Goal: Task Accomplishment & Management: Manage account settings

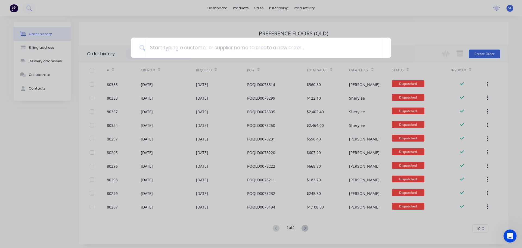
click at [25, 10] on div at bounding box center [261, 124] width 522 height 248
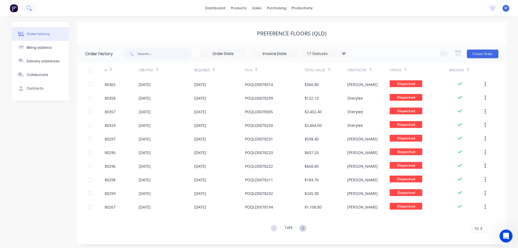
click at [27, 7] on icon at bounding box center [28, 7] width 4 height 4
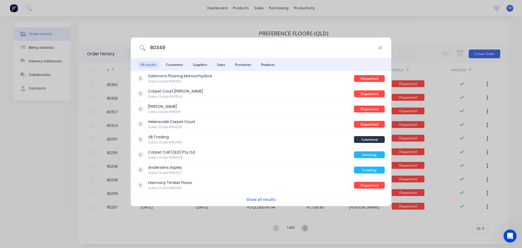
type input "80349"
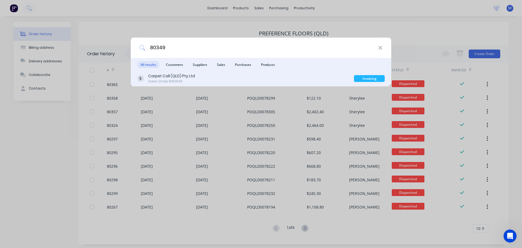
click at [246, 80] on div "Carpet Call (QLD) Pty Ltd Sales Order #80349" at bounding box center [245, 78] width 217 height 11
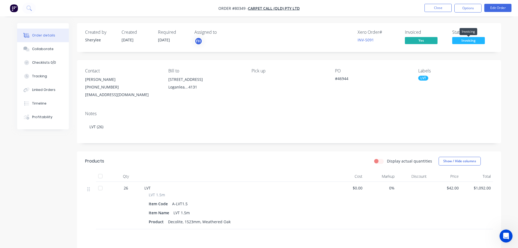
click at [463, 41] on span "Invoicing" at bounding box center [468, 40] width 33 height 7
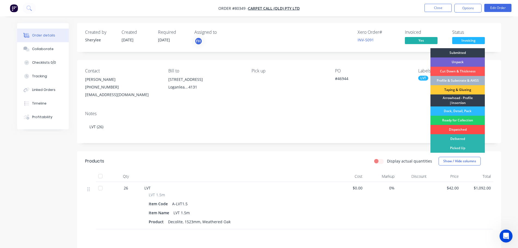
click at [462, 127] on div "Dispatched" at bounding box center [457, 129] width 54 height 9
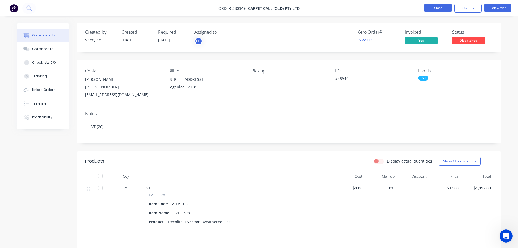
click at [445, 6] on button "Close" at bounding box center [437, 8] width 27 height 8
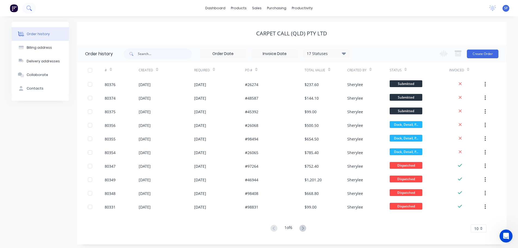
click at [27, 6] on icon at bounding box center [28, 7] width 4 height 4
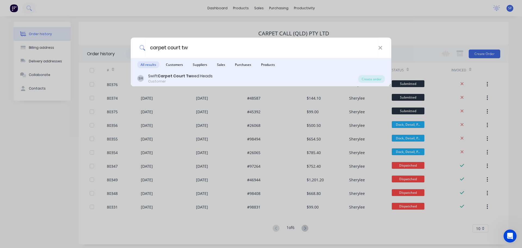
type input "carpet court tw"
click at [186, 79] on div "Customer" at bounding box center [180, 81] width 64 height 5
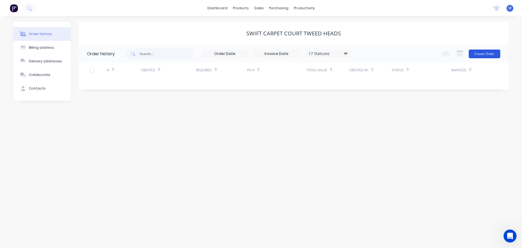
click at [477, 52] on button "Create Order" at bounding box center [484, 53] width 32 height 9
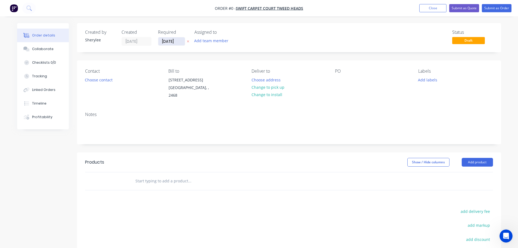
click at [167, 41] on input "[DATE]" at bounding box center [171, 41] width 27 height 8
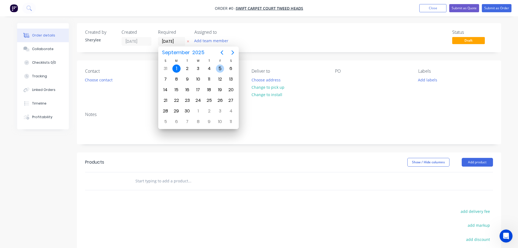
click at [218, 68] on div "5" at bounding box center [220, 68] width 8 height 8
type input "[DATE]"
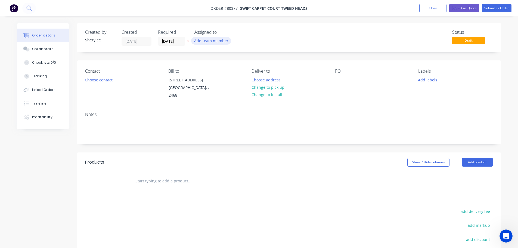
click at [211, 38] on button "Add team member" at bounding box center [211, 40] width 40 height 7
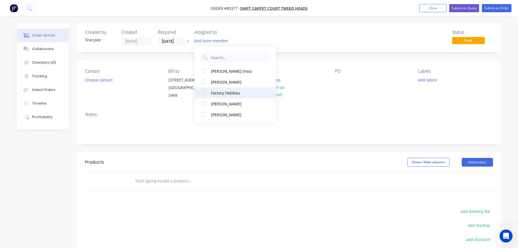
click at [204, 94] on div at bounding box center [203, 92] width 11 height 11
click at [105, 80] on button "Choose contact" at bounding box center [98, 79] width 33 height 7
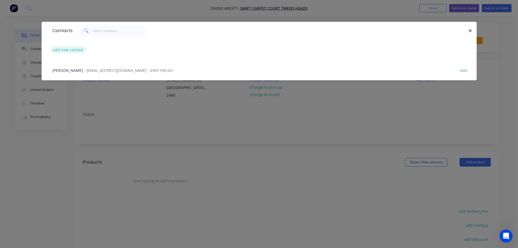
click at [79, 48] on button "add new contact" at bounding box center [68, 49] width 36 height 7
select select "AU"
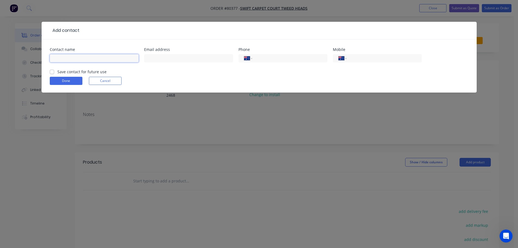
click at [95, 60] on input "text" at bounding box center [94, 58] width 89 height 8
type input "Gustavo"
click at [276, 57] on input "tel" at bounding box center [288, 58] width 65 height 6
click at [360, 59] on input "tel" at bounding box center [382, 58] width 65 height 6
type input "0491 135 946"
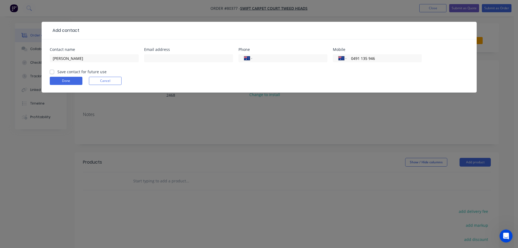
click at [72, 73] on label "Save contact for future use" at bounding box center [81, 72] width 49 height 6
click at [54, 73] on input "Save contact for future use" at bounding box center [52, 71] width 4 height 5
checkbox input "true"
click at [65, 81] on button "Done" at bounding box center [66, 81] width 33 height 8
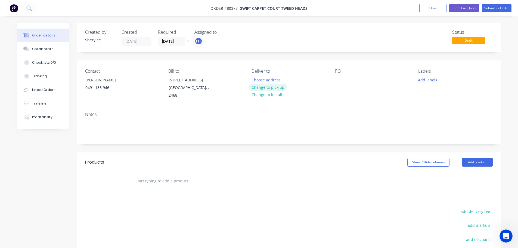
click at [273, 87] on button "Change to pick up" at bounding box center [267, 86] width 39 height 7
click at [342, 79] on div at bounding box center [339, 80] width 9 height 8
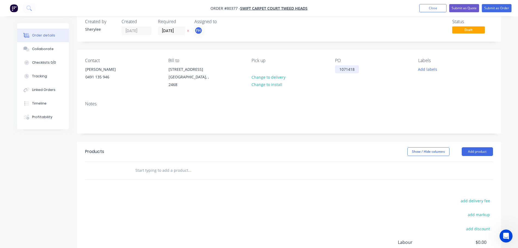
scroll to position [27, 0]
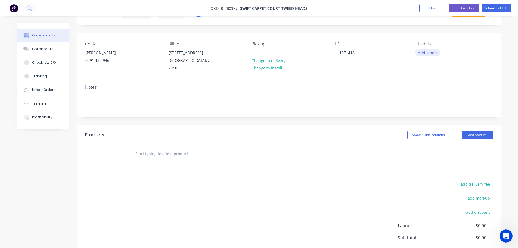
click at [431, 52] on button "Add labels" at bounding box center [427, 52] width 25 height 7
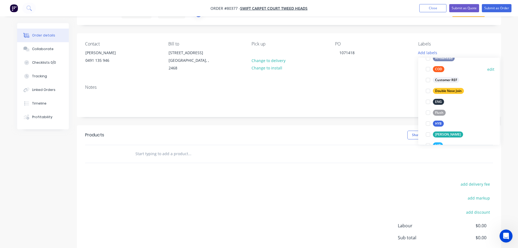
scroll to position [54, 0]
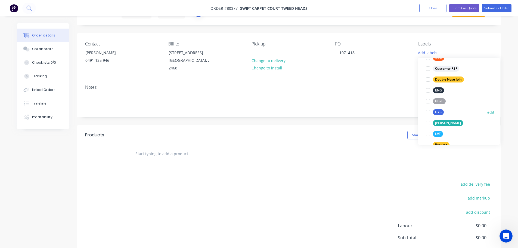
click at [429, 112] on div at bounding box center [427, 112] width 11 height 11
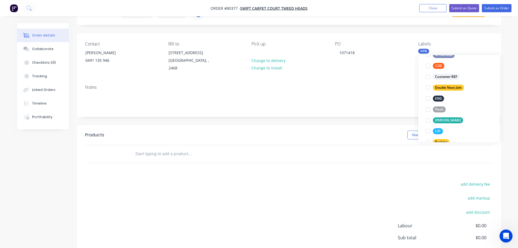
scroll to position [0, 0]
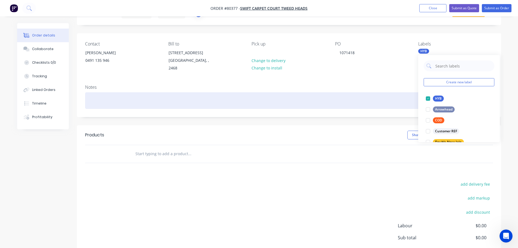
click at [111, 99] on div at bounding box center [289, 100] width 408 height 17
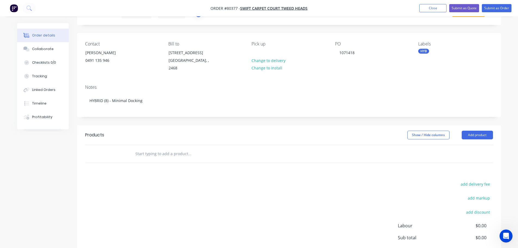
click at [142, 152] on input "text" at bounding box center [189, 153] width 109 height 11
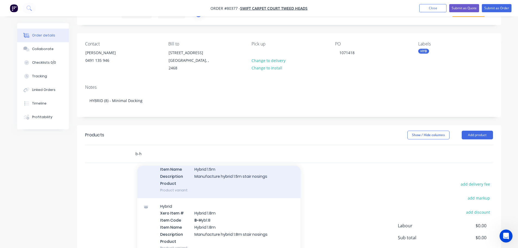
scroll to position [217, 0]
type input "b-h"
click at [225, 175] on div "Hybrid Xero Item # Hybrid 1.5m Item Code B-H yb1.5 Item Name Hybrid 1.5m Descri…" at bounding box center [218, 168] width 163 height 58
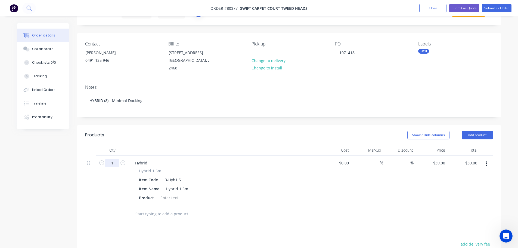
click at [114, 162] on input "1" at bounding box center [112, 163] width 14 height 8
type input "8"
type input "$312.00"
click at [173, 199] on div at bounding box center [169, 197] width 22 height 8
click at [167, 198] on div at bounding box center [169, 197] width 22 height 8
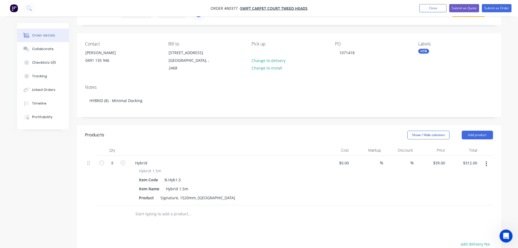
click at [167, 214] on input "text" at bounding box center [189, 213] width 109 height 11
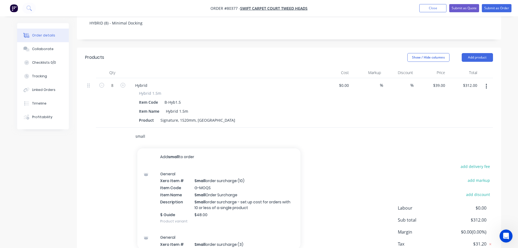
scroll to position [109, 0]
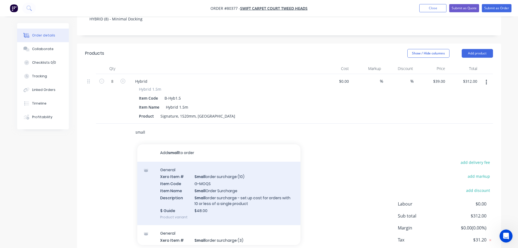
type input "small"
click at [222, 189] on div "General Xero Item # Small order surcharge (10) Item Code G-MOQS Item Name Small…" at bounding box center [218, 193] width 163 height 64
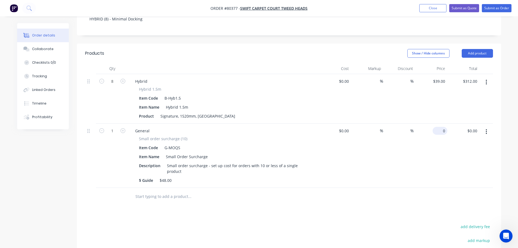
click at [441, 131] on input "0" at bounding box center [440, 131] width 12 height 8
type input "$48.00"
click at [210, 202] on div at bounding box center [227, 196] width 196 height 18
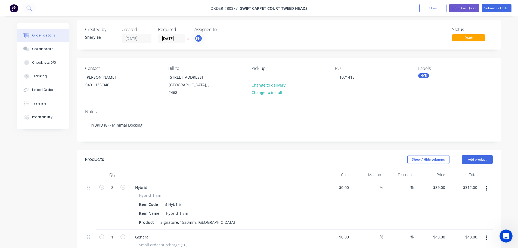
scroll to position [0, 0]
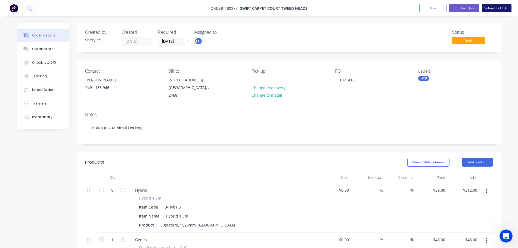
click at [496, 8] on button "Submit as Order" at bounding box center [496, 8] width 30 height 8
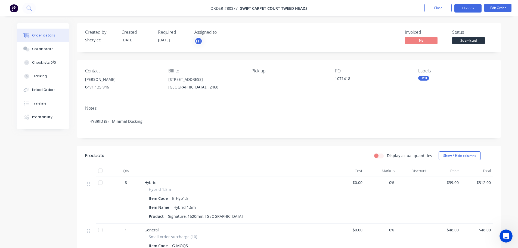
click at [468, 4] on button "Options" at bounding box center [467, 8] width 27 height 9
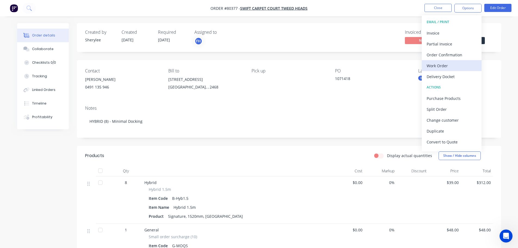
click at [444, 64] on div "Work Order" at bounding box center [451, 66] width 50 height 8
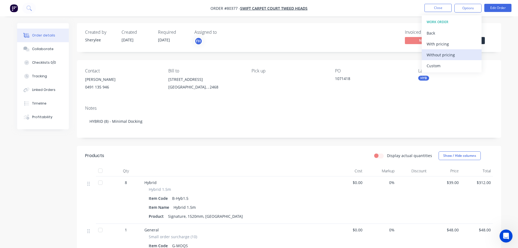
click at [447, 57] on div "Without pricing" at bounding box center [451, 55] width 50 height 8
click at [27, 7] on icon at bounding box center [28, 7] width 5 height 5
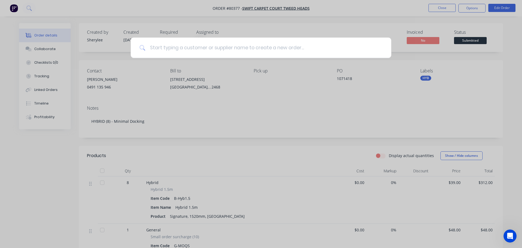
click at [187, 50] on input at bounding box center [263, 47] width 237 height 20
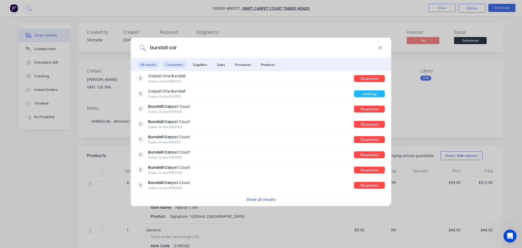
type input "bundall car"
click at [178, 63] on span "Customers" at bounding box center [174, 64] width 24 height 7
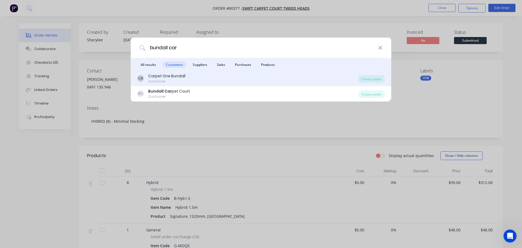
click at [174, 76] on div "Carpet One Bundall" at bounding box center [166, 76] width 37 height 6
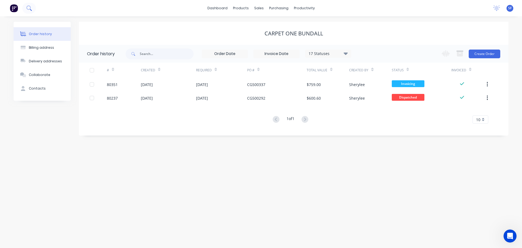
click at [27, 6] on icon at bounding box center [28, 7] width 5 height 5
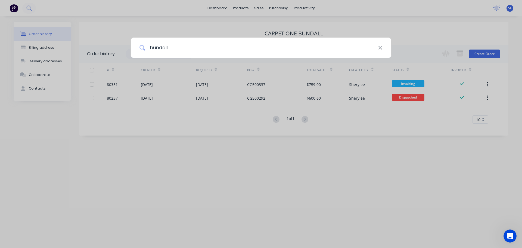
type input "bundall"
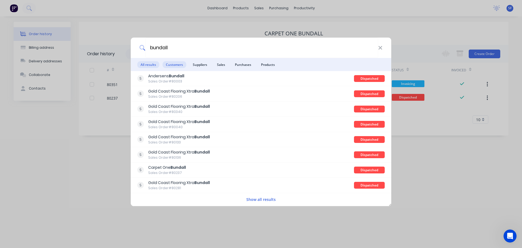
click at [175, 64] on span "Customers" at bounding box center [174, 64] width 24 height 7
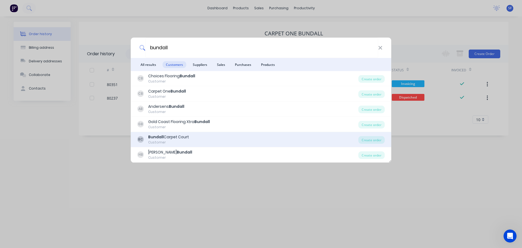
click at [170, 135] on div "Bundall Carpet Court" at bounding box center [168, 137] width 41 height 6
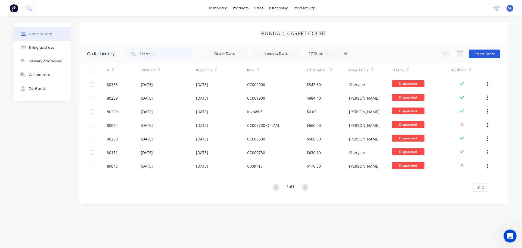
click at [484, 53] on button "Create Order" at bounding box center [484, 53] width 32 height 9
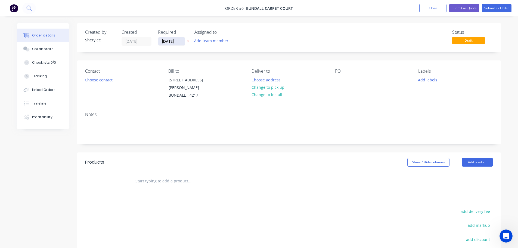
click at [171, 43] on input "[DATE]" at bounding box center [171, 41] width 27 height 8
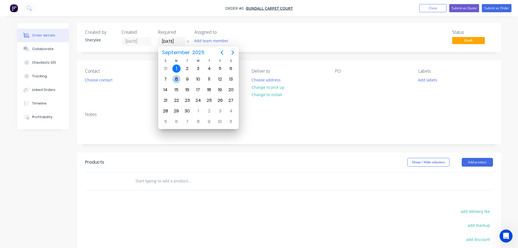
click at [176, 79] on div "8" at bounding box center [176, 79] width 8 height 8
type input "[DATE]"
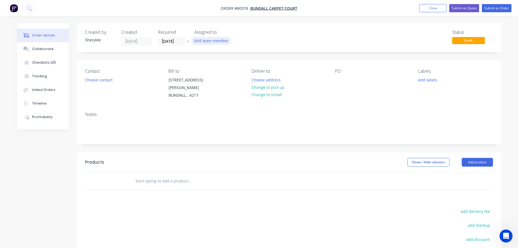
click at [207, 41] on button "Add team member" at bounding box center [211, 40] width 40 height 7
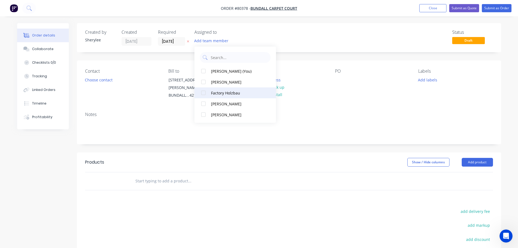
click at [202, 93] on div at bounding box center [203, 92] width 11 height 11
click at [101, 78] on button "Choose contact" at bounding box center [98, 79] width 33 height 7
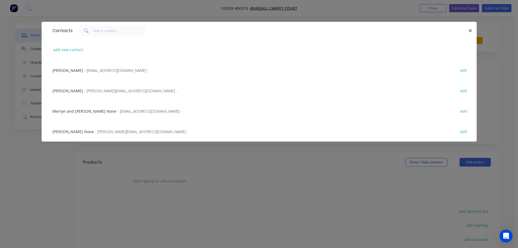
click at [67, 70] on span "Brynie Livermore" at bounding box center [67, 70] width 30 height 5
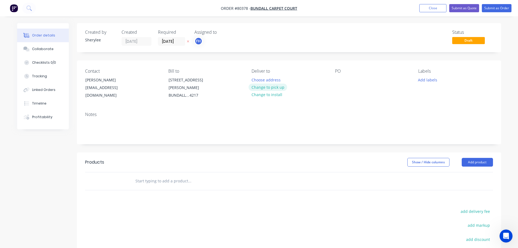
click at [258, 87] on button "Change to pick up" at bounding box center [267, 86] width 39 height 7
click at [337, 85] on div "PO" at bounding box center [372, 83] width 74 height 31
click at [339, 81] on div at bounding box center [339, 80] width 9 height 8
click at [425, 80] on button "Add labels" at bounding box center [427, 79] width 25 height 7
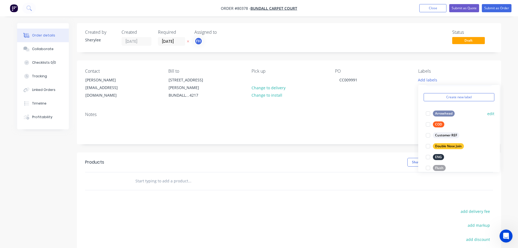
scroll to position [54, 0]
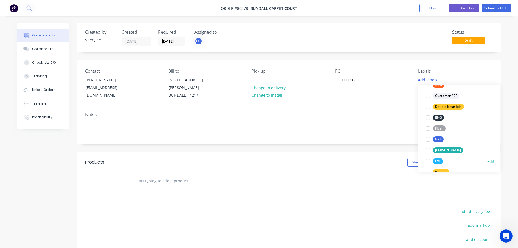
click at [429, 161] on div at bounding box center [427, 160] width 11 height 11
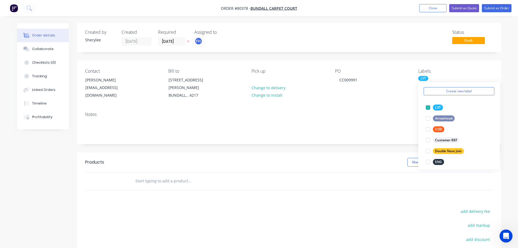
scroll to position [27, 0]
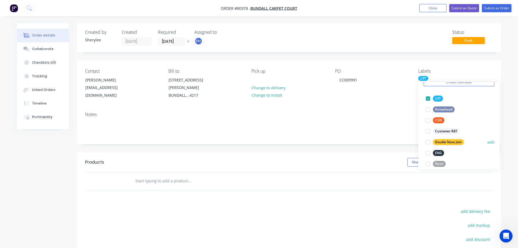
click at [429, 143] on div at bounding box center [427, 141] width 11 height 11
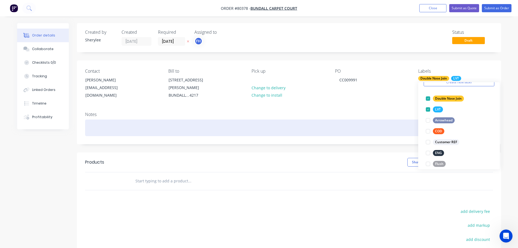
click at [230, 128] on div at bounding box center [289, 127] width 408 height 17
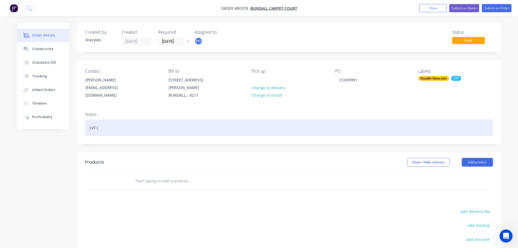
click at [120, 123] on div "LVT (" at bounding box center [289, 127] width 408 height 17
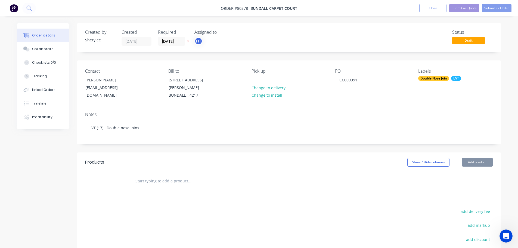
click at [178, 175] on input "text" at bounding box center [189, 180] width 109 height 11
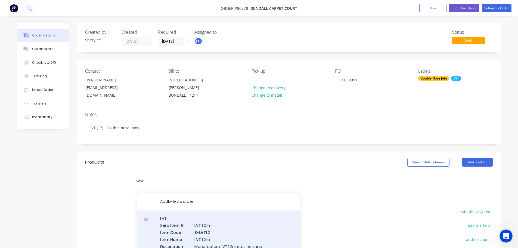
type input "b-lvt"
click at [229, 234] on div "LVT Xero Item # LVT 1.2m Item Code B-LVT 1.2 Item Name LVT 1.2m Description Man…" at bounding box center [218, 239] width 163 height 58
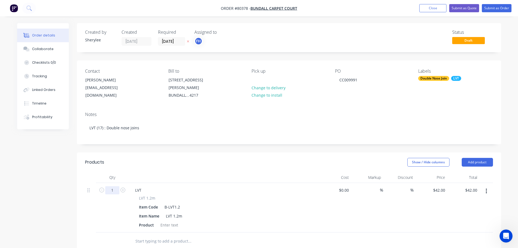
click at [115, 186] on input "1" at bounding box center [112, 190] width 14 height 8
type input "17"
type input "$714.00"
click at [167, 221] on div at bounding box center [169, 225] width 22 height 8
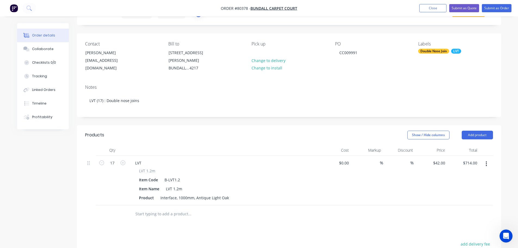
click at [174, 208] on input "text" at bounding box center [189, 213] width 109 height 11
type input "3"
type input "b"
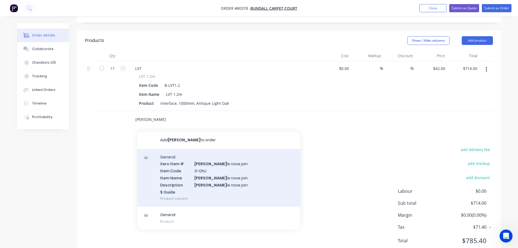
scroll to position [135, 0]
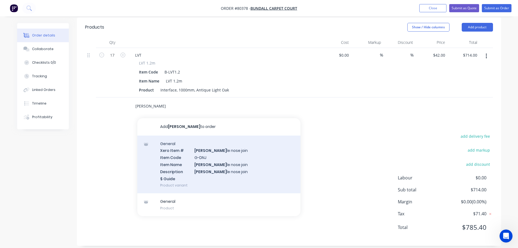
type input "doub"
click at [208, 160] on div "General Xero Item # Doub le nose join Item Code G-DNJ Item Name Doub le nose jo…" at bounding box center [218, 164] width 163 height 58
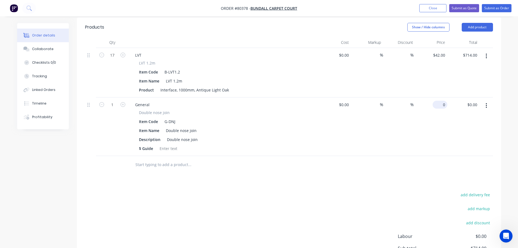
click at [443, 101] on input "0" at bounding box center [440, 105] width 12 height 8
type input "$28.00"
click at [117, 59] on input "1" at bounding box center [112, 55] width 14 height 8
type input "3"
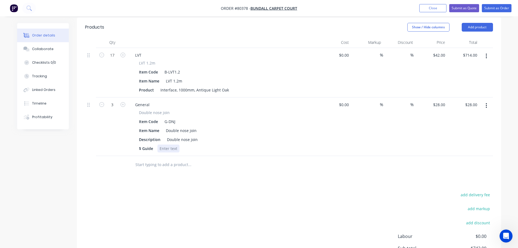
type input "$84.00"
click at [166, 144] on div at bounding box center [168, 148] width 22 height 8
click at [203, 135] on div "Description Double nose join" at bounding box center [223, 139] width 172 height 8
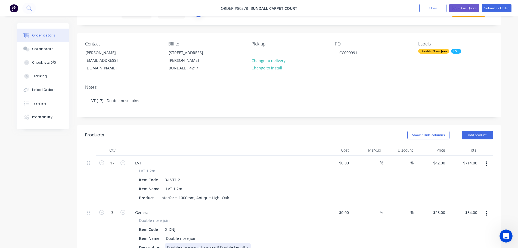
scroll to position [0, 0]
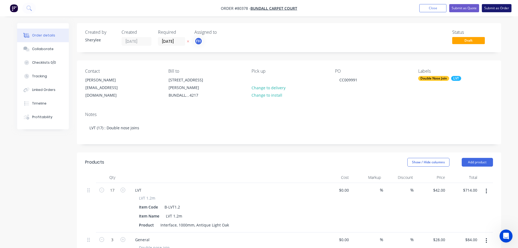
click at [496, 7] on button "Submit as Order" at bounding box center [496, 8] width 30 height 8
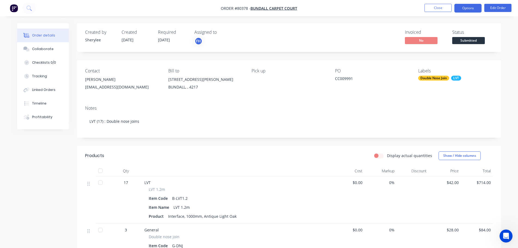
click at [480, 8] on button "Options" at bounding box center [467, 8] width 27 height 9
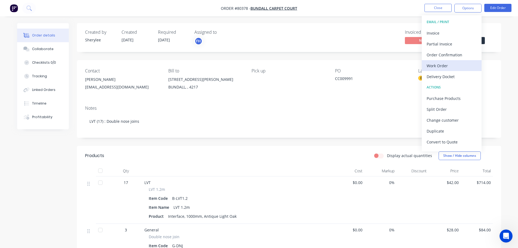
click at [445, 65] on div "Work Order" at bounding box center [451, 66] width 50 height 8
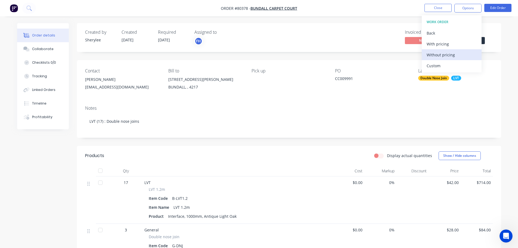
click at [446, 57] on div "Without pricing" at bounding box center [451, 55] width 50 height 8
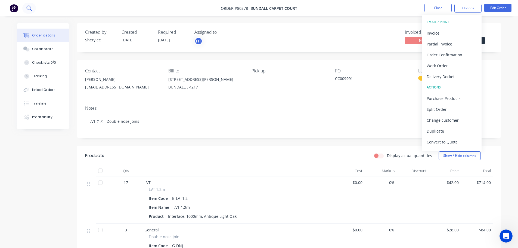
click at [30, 7] on icon at bounding box center [28, 7] width 5 height 5
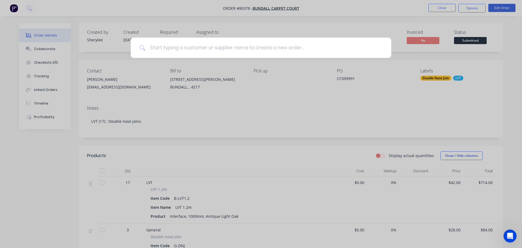
click at [167, 46] on input at bounding box center [263, 47] width 237 height 20
type input "anderse"
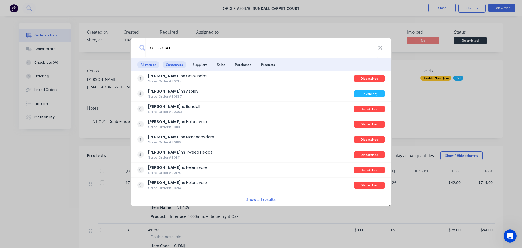
click at [170, 66] on span "Customers" at bounding box center [174, 64] width 24 height 7
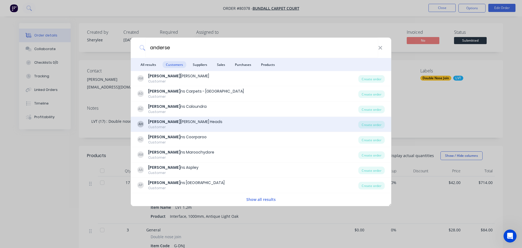
click at [170, 120] on div "Anderse ns Burleigh Heads" at bounding box center [185, 122] width 74 height 6
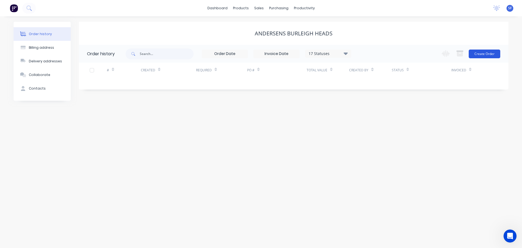
click at [491, 55] on button "Create Order" at bounding box center [484, 53] width 32 height 9
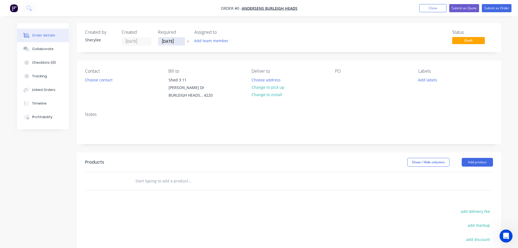
click at [178, 40] on input "[DATE]" at bounding box center [171, 41] width 27 height 8
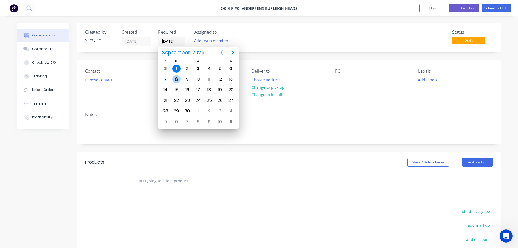
click at [175, 77] on div "8" at bounding box center [176, 79] width 8 height 8
type input "[DATE]"
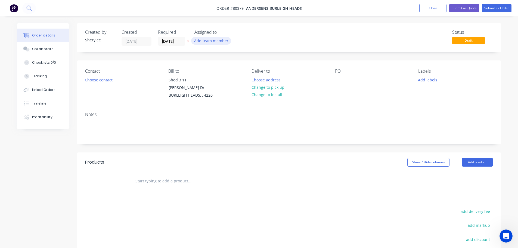
click at [206, 42] on button "Add team member" at bounding box center [211, 40] width 40 height 7
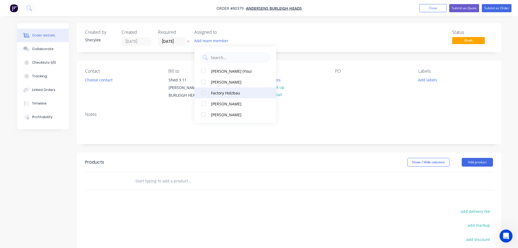
click at [203, 92] on div at bounding box center [203, 92] width 11 height 11
click at [102, 80] on button "Choose contact" at bounding box center [98, 79] width 33 height 7
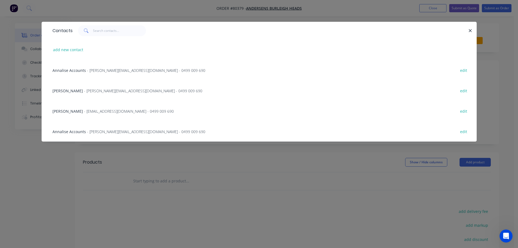
click at [108, 110] on span "- jbourke@andersens.com.au - 0499 009 690" at bounding box center [129, 110] width 90 height 5
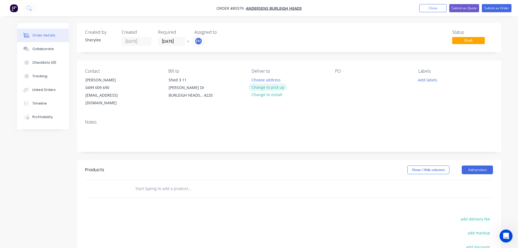
click at [265, 87] on button "Change to pick up" at bounding box center [267, 86] width 39 height 7
click at [343, 79] on div at bounding box center [339, 80] width 9 height 8
click at [422, 79] on button "Add labels" at bounding box center [427, 79] width 25 height 7
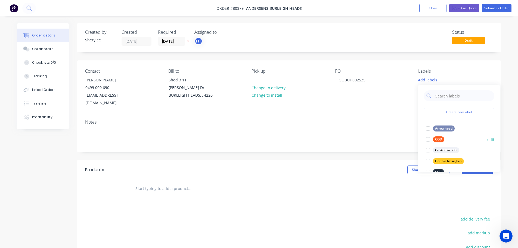
scroll to position [27, 0]
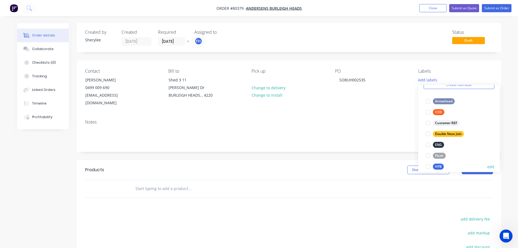
click at [430, 166] on div at bounding box center [427, 166] width 11 height 11
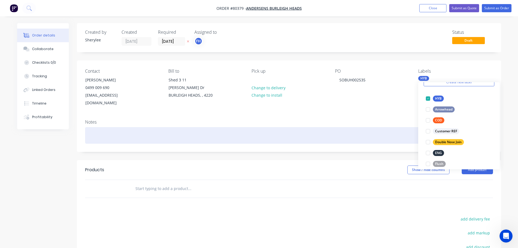
click at [105, 127] on div at bounding box center [289, 135] width 408 height 17
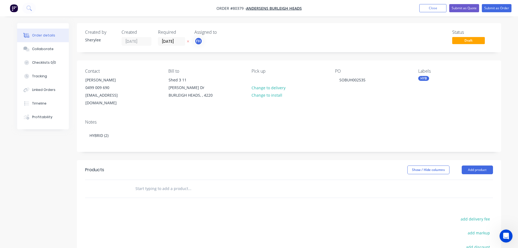
click at [167, 183] on input "text" at bounding box center [189, 188] width 109 height 11
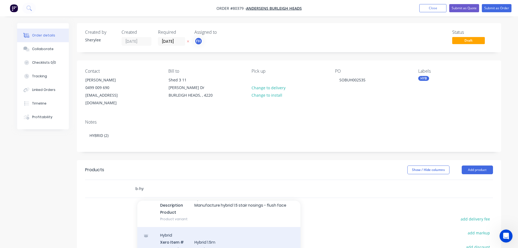
scroll to position [190, 0]
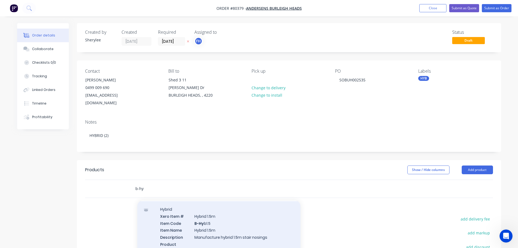
type input "b-hy"
click at [230, 214] on div "Hybrid Xero Item # Hybrid 1.5m Item Code B-Hy b1.5 Item Name Hybrid 1.5m Descri…" at bounding box center [218, 230] width 163 height 58
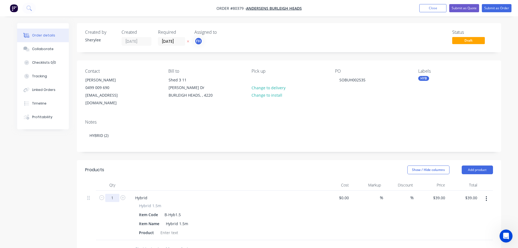
click at [116, 193] on input "1" at bounding box center [112, 197] width 14 height 8
type input "2"
type input "$78.00"
click at [171, 228] on div at bounding box center [169, 232] width 22 height 8
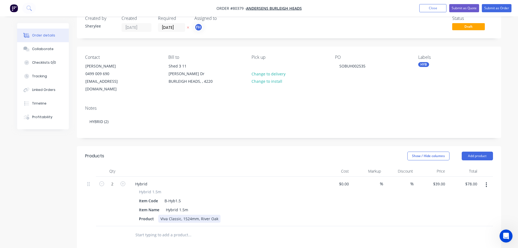
scroll to position [27, 0]
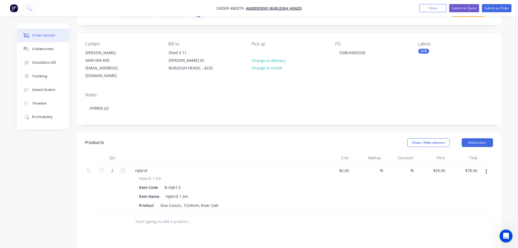
click at [164, 216] on input "text" at bounding box center [189, 221] width 109 height 11
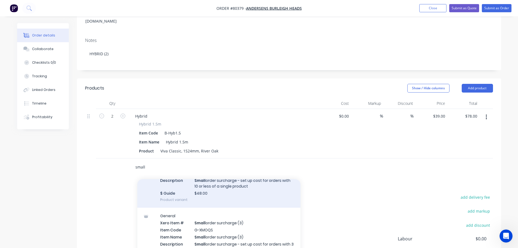
scroll to position [54, 0]
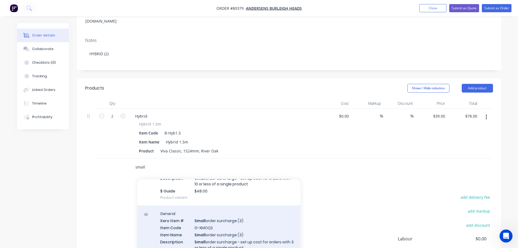
type input "small"
click at [217, 211] on div "General Xero Item # Small order surcharge (3) Item Code G-XMOQS Item Name Small…" at bounding box center [218, 237] width 163 height 64
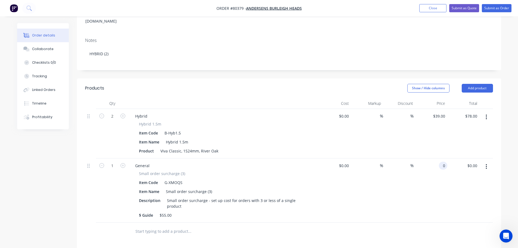
click at [443, 161] on input "0" at bounding box center [444, 165] width 6 height 8
type input "$55.00"
click at [495, 7] on button "Submit as Order" at bounding box center [496, 8] width 30 height 8
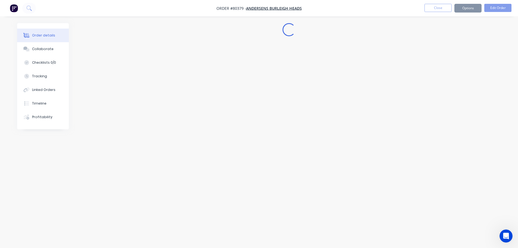
scroll to position [0, 0]
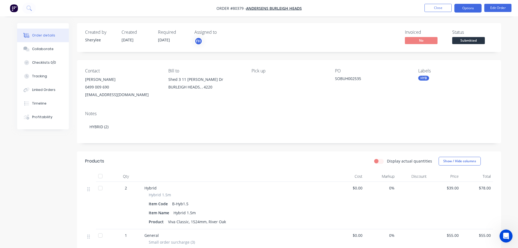
click at [475, 7] on button "Options" at bounding box center [467, 8] width 27 height 9
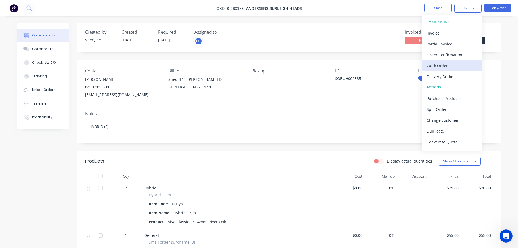
click at [443, 63] on div "Work Order" at bounding box center [451, 66] width 50 height 8
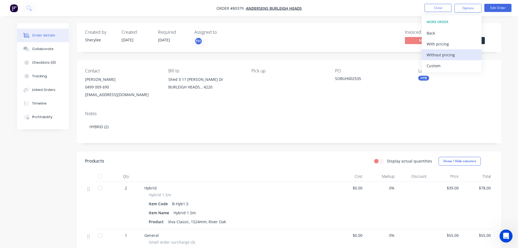
click at [444, 55] on div "Without pricing" at bounding box center [451, 55] width 50 height 8
click at [27, 7] on icon at bounding box center [28, 7] width 4 height 4
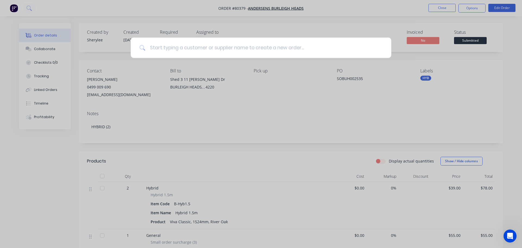
click at [158, 49] on input at bounding box center [263, 47] width 237 height 20
type input "solom"
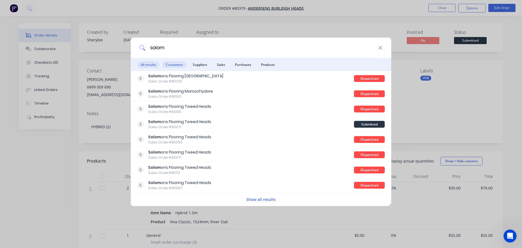
click at [170, 65] on span "Customers" at bounding box center [174, 64] width 24 height 7
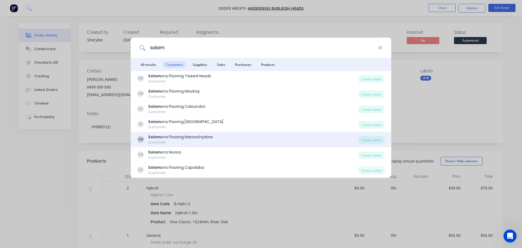
click at [173, 138] on div "Solom ons Flooring Maroochydore" at bounding box center [180, 137] width 65 height 6
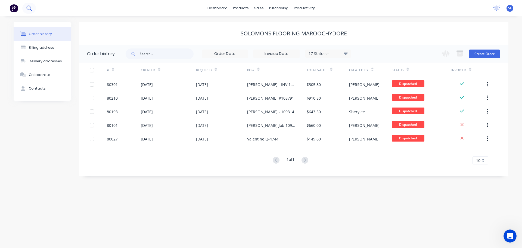
click at [27, 8] on icon at bounding box center [28, 7] width 5 height 5
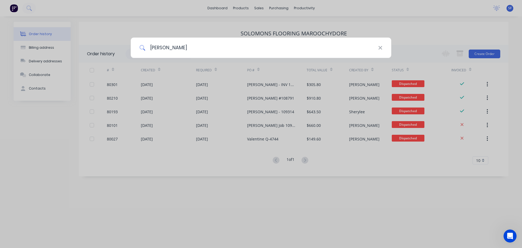
type input "robin"
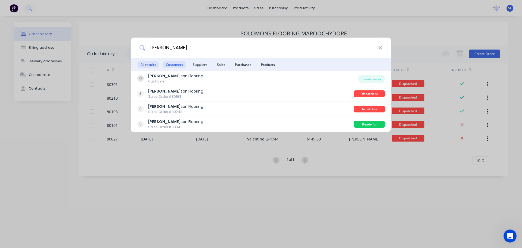
click at [179, 66] on span "Customers" at bounding box center [174, 64] width 24 height 7
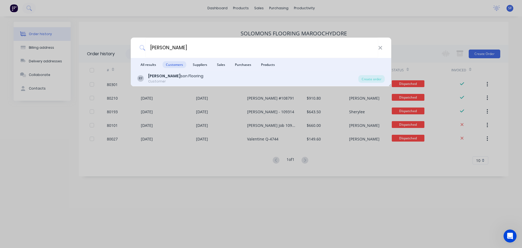
click at [177, 74] on div "Robin son Flooring" at bounding box center [175, 76] width 55 height 6
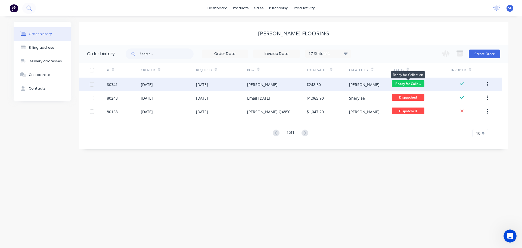
click at [407, 82] on span "Ready for Colle..." at bounding box center [408, 83] width 33 height 7
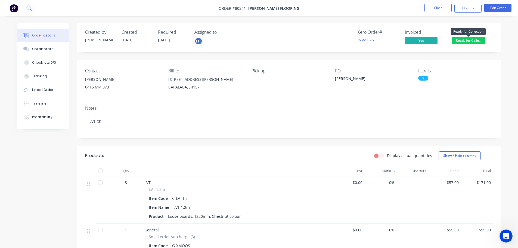
click at [479, 40] on span "Ready for Colle..." at bounding box center [468, 40] width 33 height 7
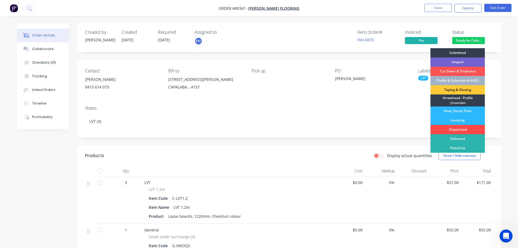
click at [458, 129] on div "Dispatched" at bounding box center [457, 129] width 54 height 9
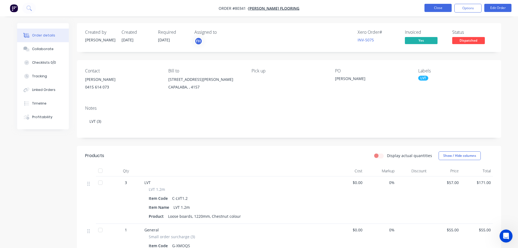
click at [441, 7] on button "Close" at bounding box center [437, 8] width 27 height 8
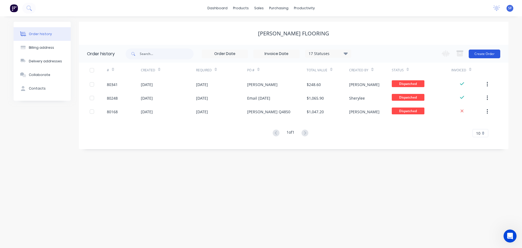
click at [481, 55] on button "Create Order" at bounding box center [484, 53] width 32 height 9
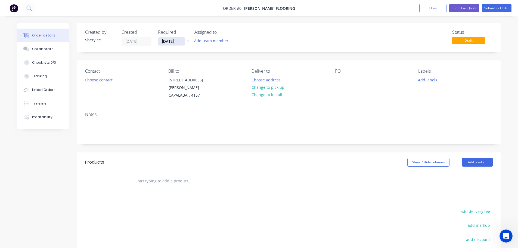
click at [174, 42] on input "[DATE]" at bounding box center [171, 41] width 27 height 8
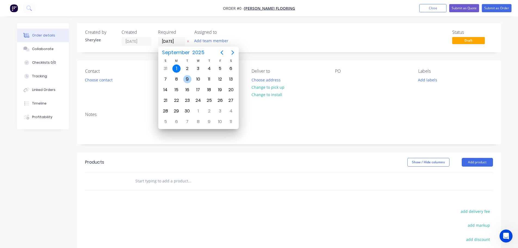
click at [189, 77] on div "9" at bounding box center [187, 79] width 8 height 8
type input "[DATE]"
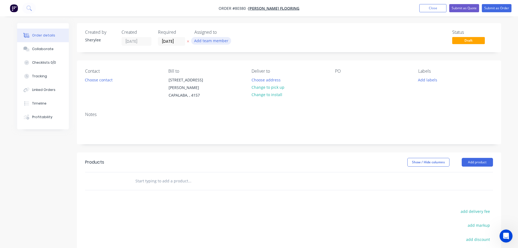
click at [199, 41] on button "Add team member" at bounding box center [211, 40] width 40 height 7
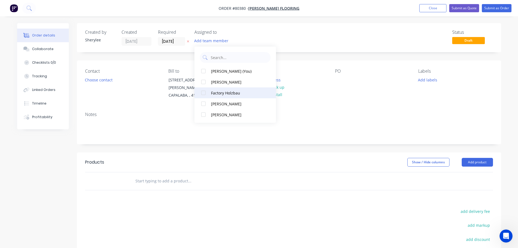
click at [202, 94] on div at bounding box center [203, 92] width 11 height 11
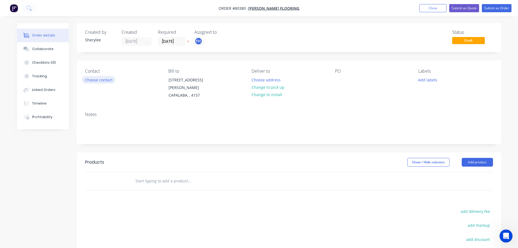
click at [98, 79] on button "Choose contact" at bounding box center [98, 79] width 33 height 7
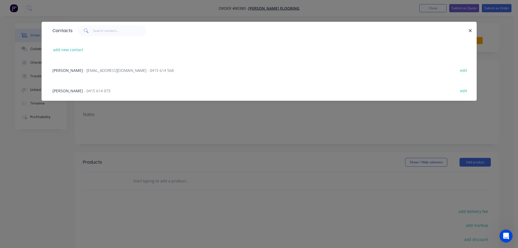
click at [90, 92] on span "- 0415 614 073" at bounding box center [97, 90] width 26 height 5
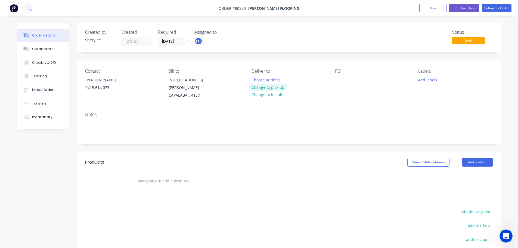
click at [268, 88] on button "Change to pick up" at bounding box center [267, 86] width 39 height 7
click at [339, 80] on div at bounding box center [339, 80] width 9 height 8
click at [420, 80] on button "Add labels" at bounding box center [427, 79] width 25 height 7
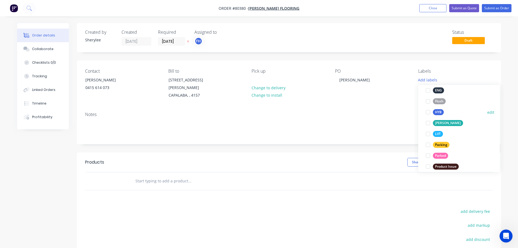
click at [428, 112] on div at bounding box center [427, 112] width 11 height 11
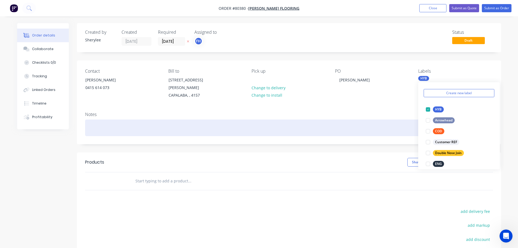
click at [106, 119] on div at bounding box center [289, 127] width 408 height 17
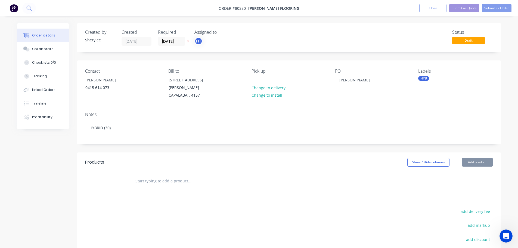
click at [151, 177] on input "text" at bounding box center [189, 180] width 109 height 11
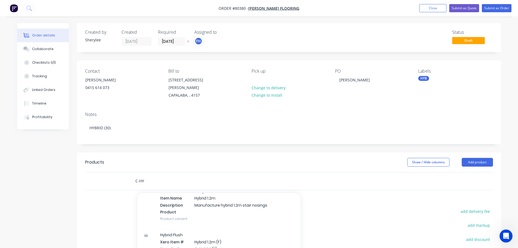
scroll to position [109, 0]
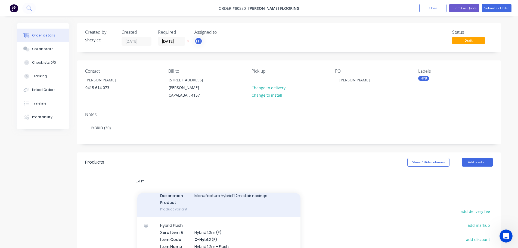
type input "C-HY"
click at [218, 191] on div "Hybrid Xero Item # Hybrid 1.2m Item Code C-Hy b1.2 Item Name Hybrid 1.2m Descri…" at bounding box center [218, 188] width 163 height 58
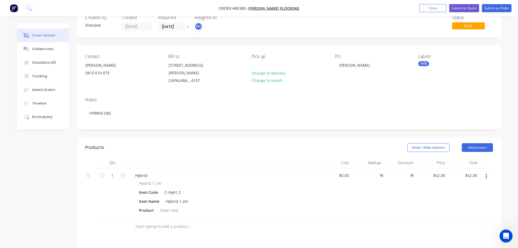
scroll to position [27, 0]
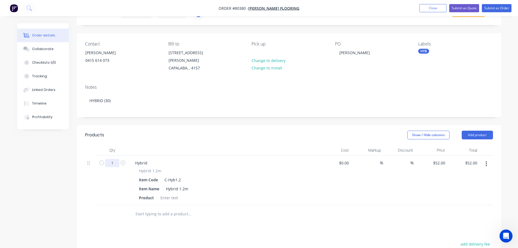
click at [114, 159] on input "1" at bounding box center [112, 163] width 14 height 8
type input "30"
type input "$1,560.00"
click at [169, 193] on div at bounding box center [169, 197] width 22 height 8
click at [170, 193] on div at bounding box center [169, 197] width 22 height 8
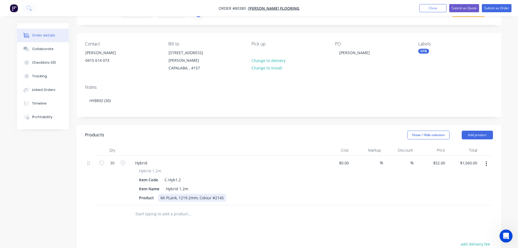
click at [167, 193] on div "Mi PLank, 1219.2mm, Colour #2145" at bounding box center [192, 197] width 68 height 8
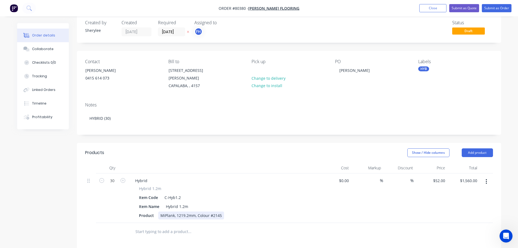
scroll to position [0, 0]
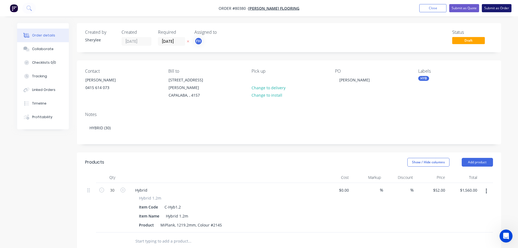
click at [495, 4] on button "Submit as Order" at bounding box center [496, 8] width 30 height 8
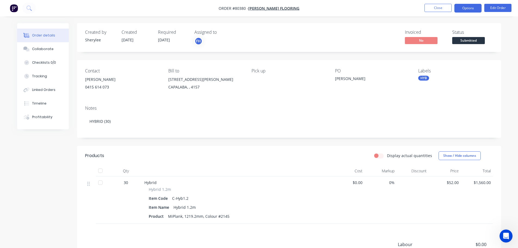
click at [475, 8] on button "Options" at bounding box center [467, 8] width 27 height 9
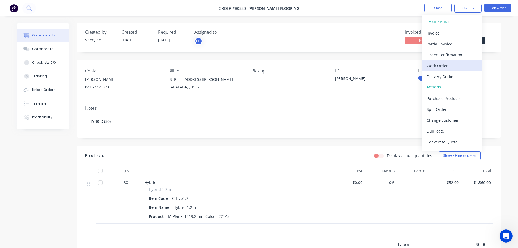
click at [441, 67] on div "Work Order" at bounding box center [451, 66] width 50 height 8
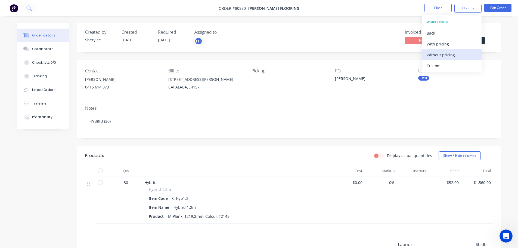
click at [438, 55] on div "Without pricing" at bounding box center [451, 55] width 50 height 8
click at [28, 4] on button at bounding box center [29, 8] width 14 height 11
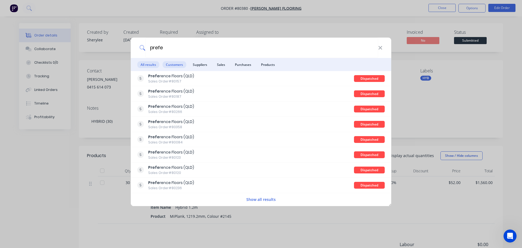
type input "prefe"
click at [172, 64] on span "Customers" at bounding box center [174, 64] width 24 height 7
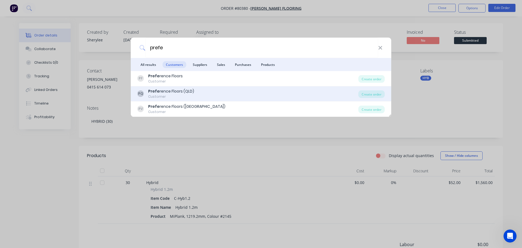
click at [176, 93] on div "Prefe rence Floors (QLD)" at bounding box center [171, 91] width 46 height 6
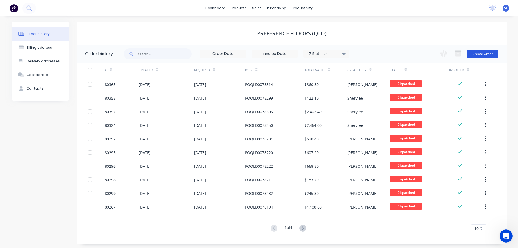
click at [489, 56] on button "Create Order" at bounding box center [483, 53] width 32 height 9
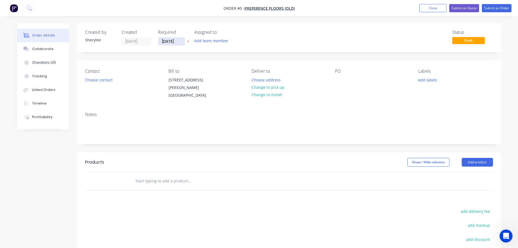
click at [169, 40] on input "[DATE]" at bounding box center [171, 41] width 27 height 8
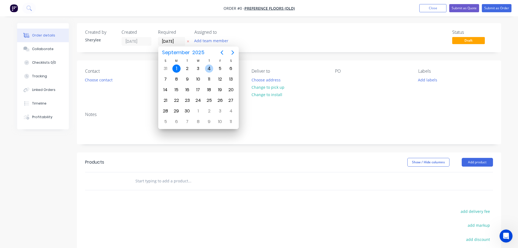
click at [212, 68] on div "4" at bounding box center [209, 68] width 8 height 8
type input "[DATE]"
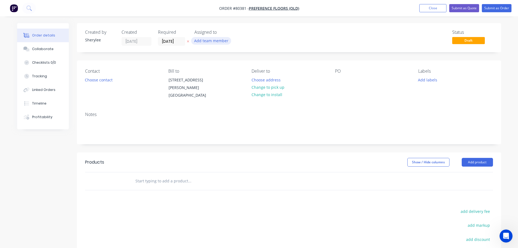
click at [211, 43] on button "Add team member" at bounding box center [211, 40] width 40 height 7
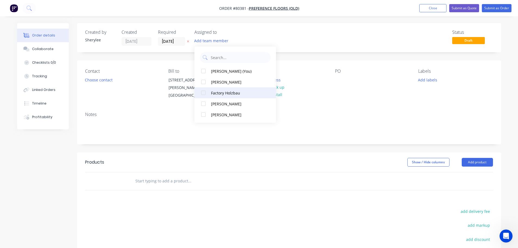
click at [202, 93] on div at bounding box center [203, 92] width 11 height 11
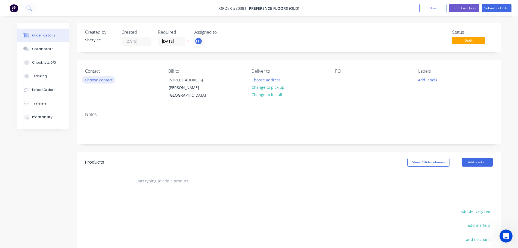
click at [101, 80] on button "Choose contact" at bounding box center [98, 79] width 33 height 7
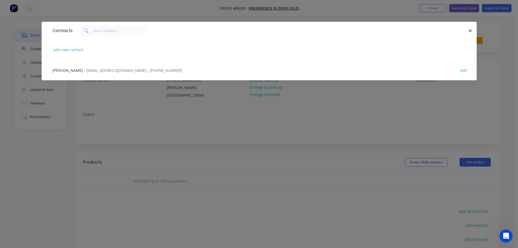
click at [102, 71] on span "- qld@preferencefloors.com.au - (07) 3875 1688" at bounding box center [133, 70] width 98 height 5
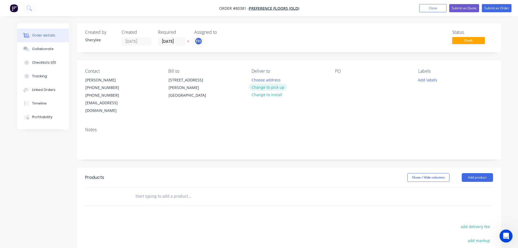
click at [267, 90] on button "Change to pick up" at bounding box center [267, 86] width 39 height 7
click at [342, 82] on div at bounding box center [339, 80] width 9 height 8
click at [426, 80] on button "Add labels" at bounding box center [427, 79] width 25 height 7
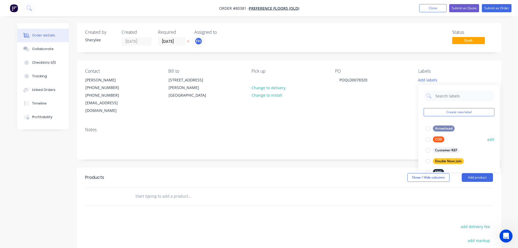
scroll to position [27, 0]
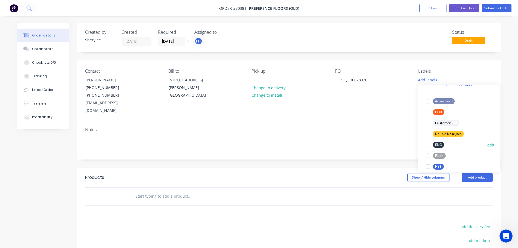
click at [427, 145] on div at bounding box center [427, 144] width 11 height 11
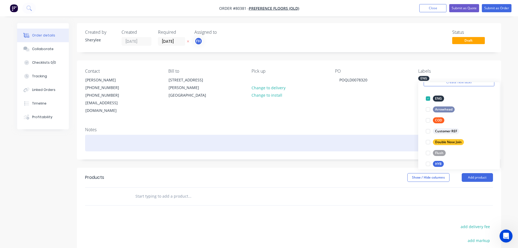
click at [161, 134] on div at bounding box center [289, 142] width 408 height 17
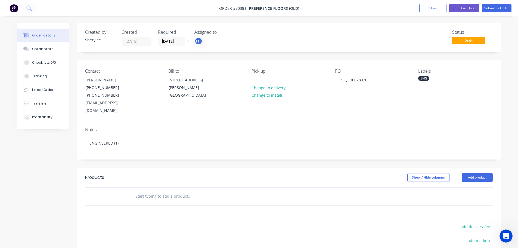
click at [155, 190] on input "text" at bounding box center [189, 195] width 109 height 11
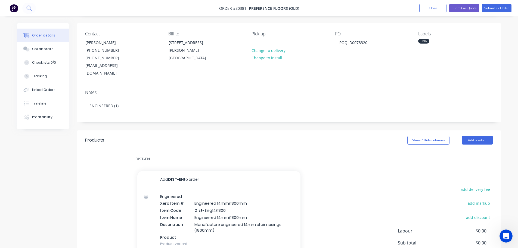
scroll to position [54, 0]
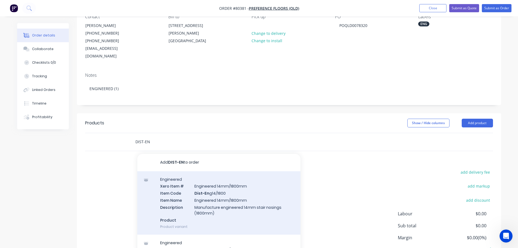
type input "DIST-EN"
click at [232, 200] on div "Engineered Xero Item # Engineered 14mm/1800mm Item Code Dist-En g14/1800 Item N…" at bounding box center [218, 203] width 163 height 64
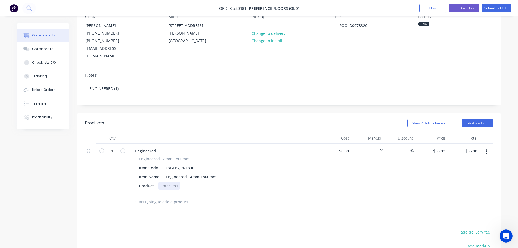
click at [171, 182] on div at bounding box center [169, 186] width 22 height 8
click at [179, 196] on input "text" at bounding box center [189, 201] width 109 height 11
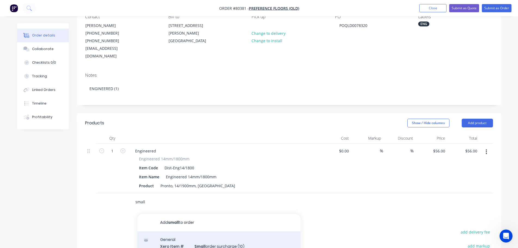
type input "small"
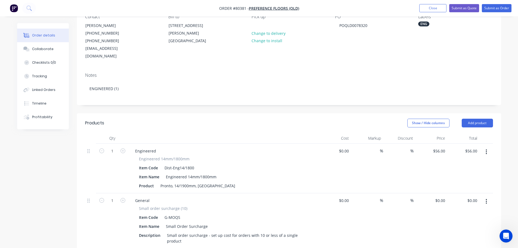
click at [484, 196] on button "button" at bounding box center [486, 201] width 13 height 10
click at [455, 244] on div "Delete" at bounding box center [467, 248] width 42 height 8
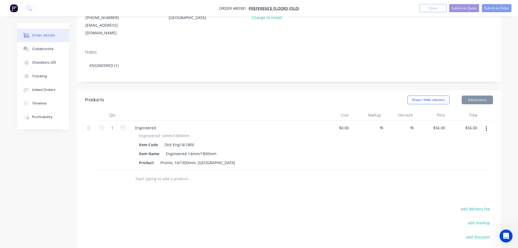
scroll to position [148, 0]
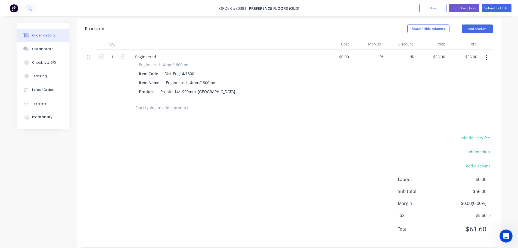
click at [151, 102] on input "text" at bounding box center [189, 107] width 109 height 11
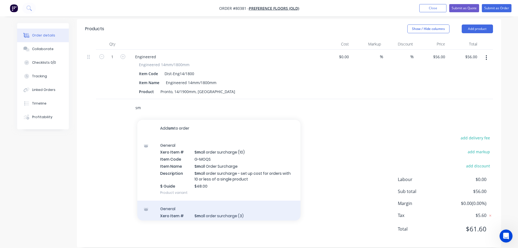
type input "sm"
click at [224, 200] on div "General Xero Item # Sm all order surcharge (3) Item Code G-XMOQS Item Name Sm a…" at bounding box center [218, 232] width 163 height 64
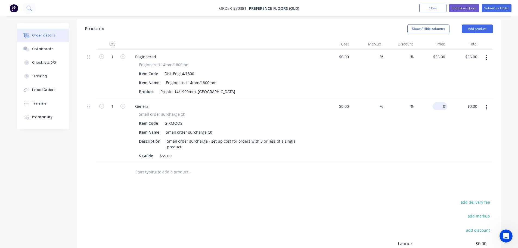
click at [436, 100] on div "0 $0.00" at bounding box center [431, 131] width 32 height 64
type input "$55.00"
click at [266, 166] on div at bounding box center [227, 172] width 196 height 18
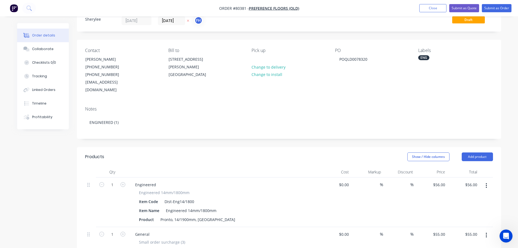
scroll to position [0, 0]
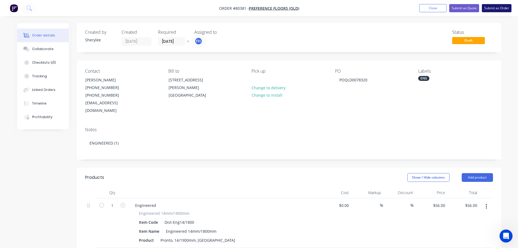
click at [498, 10] on button "Submit as Order" at bounding box center [496, 8] width 30 height 8
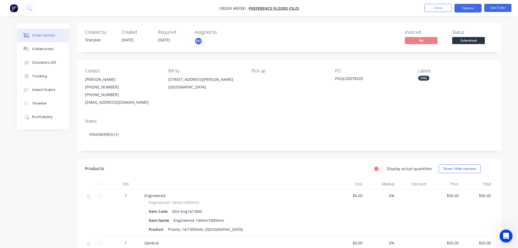
click at [467, 10] on button "Options" at bounding box center [467, 8] width 27 height 9
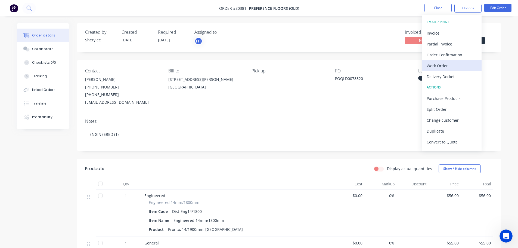
click at [451, 68] on div "Work Order" at bounding box center [451, 66] width 50 height 8
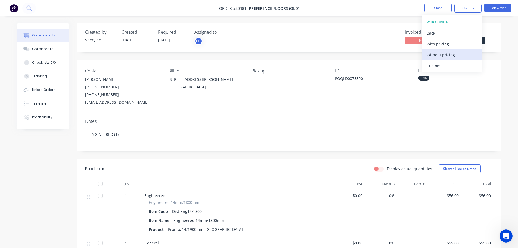
click at [451, 54] on div "Without pricing" at bounding box center [451, 55] width 50 height 8
click at [29, 4] on button at bounding box center [29, 8] width 14 height 11
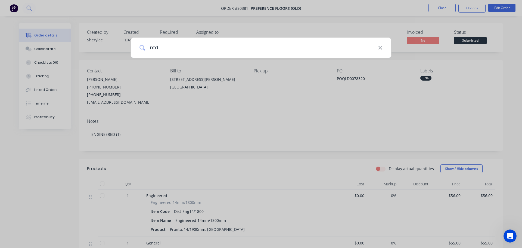
type input "nfd"
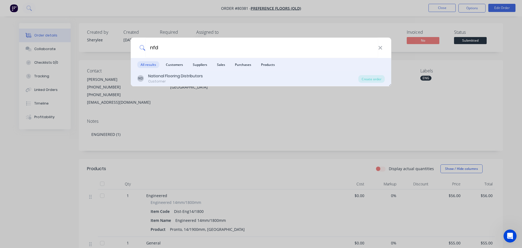
click at [185, 75] on div "National Flooring Distributors" at bounding box center [175, 76] width 55 height 6
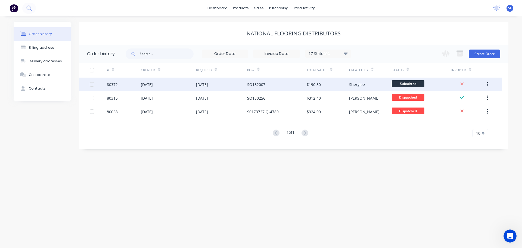
click at [180, 85] on div "01 Sep 2025" at bounding box center [168, 84] width 55 height 14
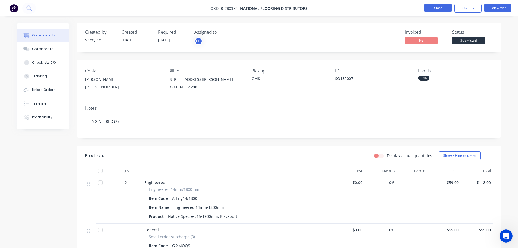
click at [447, 7] on button "Close" at bounding box center [437, 8] width 27 height 8
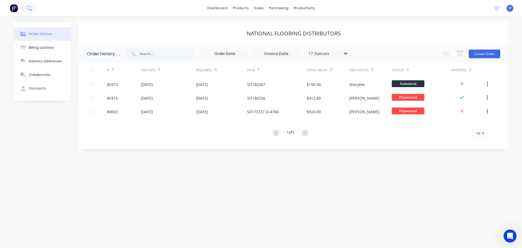
click at [24, 8] on button at bounding box center [29, 8] width 14 height 11
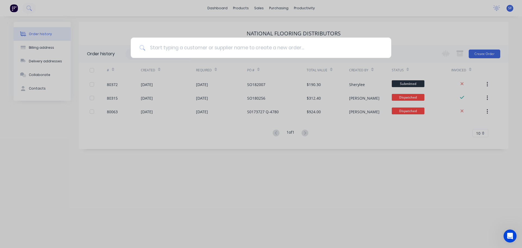
click at [209, 48] on input at bounding box center [263, 47] width 237 height 20
type input "solom"
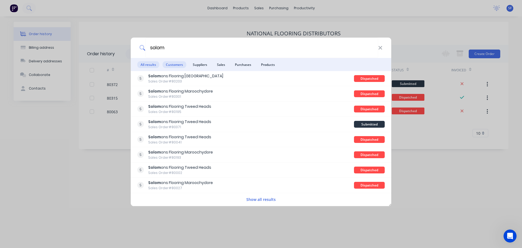
click at [179, 63] on span "Customers" at bounding box center [174, 64] width 24 height 7
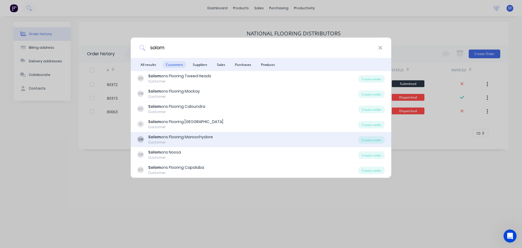
click at [184, 138] on div "Solom ons Flooring Maroochydore" at bounding box center [180, 137] width 65 height 6
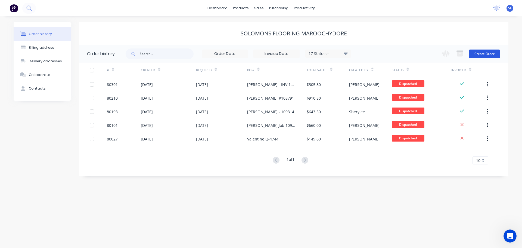
click at [480, 54] on button "Create Order" at bounding box center [484, 53] width 32 height 9
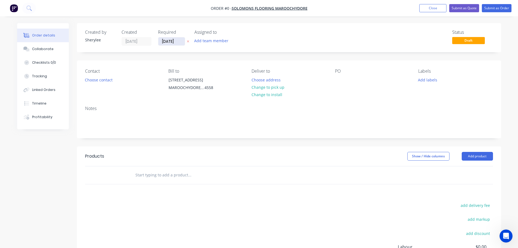
click at [171, 42] on input "[DATE]" at bounding box center [171, 41] width 27 height 8
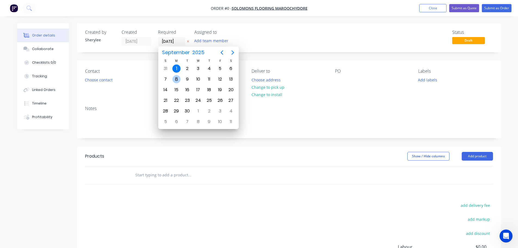
click at [174, 77] on div "8" at bounding box center [176, 79] width 8 height 8
type input "[DATE]"
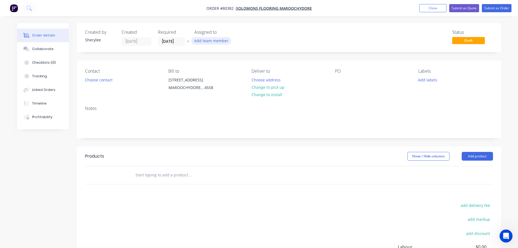
click at [200, 39] on button "Add team member" at bounding box center [211, 40] width 40 height 7
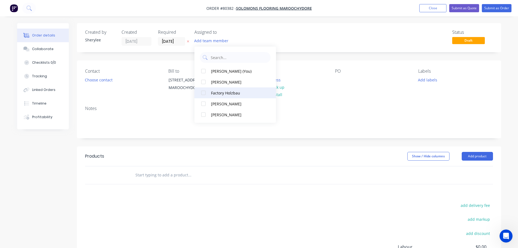
click at [205, 94] on div at bounding box center [203, 92] width 11 height 11
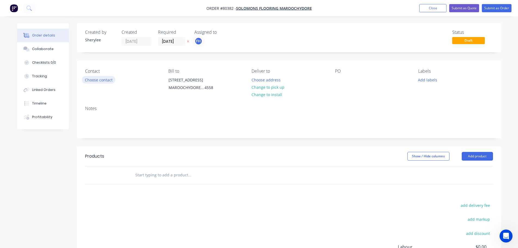
click at [97, 82] on button "Choose contact" at bounding box center [98, 79] width 33 height 7
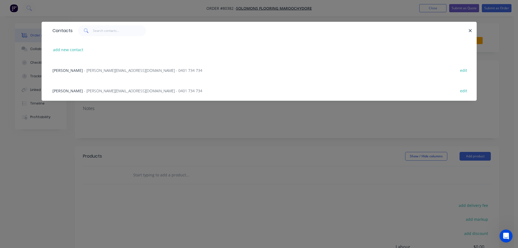
click at [95, 89] on span "- cindy@solomonsmaroochydore.com.au - 0401 734 734" at bounding box center [143, 90] width 118 height 5
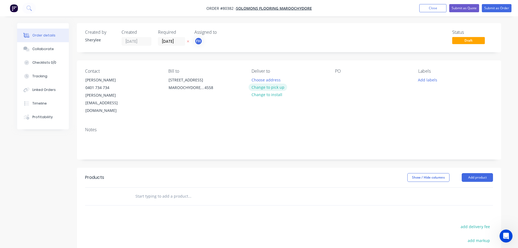
click at [267, 89] on button "Change to pick up" at bounding box center [267, 86] width 39 height 7
click at [338, 82] on div at bounding box center [339, 80] width 9 height 8
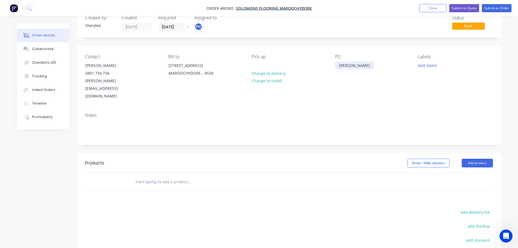
scroll to position [27, 0]
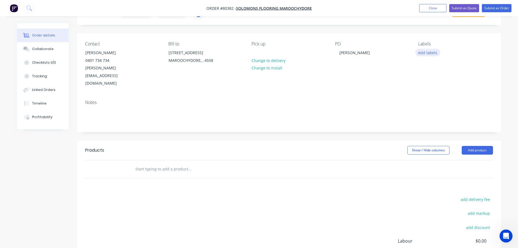
click at [432, 53] on button "Add labels" at bounding box center [427, 52] width 25 height 7
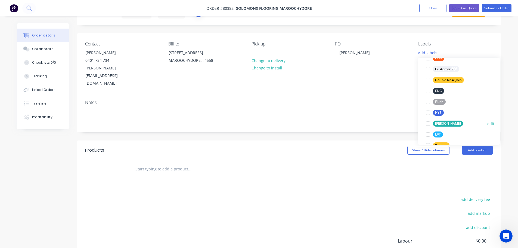
scroll to position [54, 0]
click at [427, 111] on div at bounding box center [427, 112] width 11 height 11
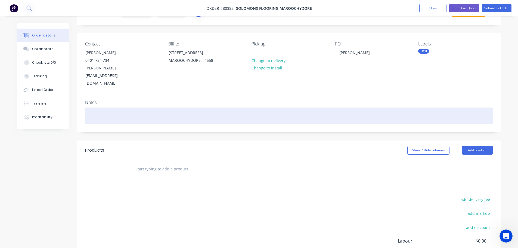
click at [139, 107] on div at bounding box center [289, 115] width 408 height 17
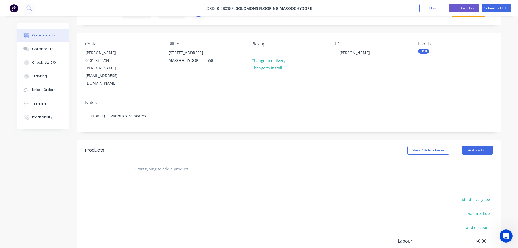
click at [143, 163] on input "text" at bounding box center [189, 168] width 109 height 11
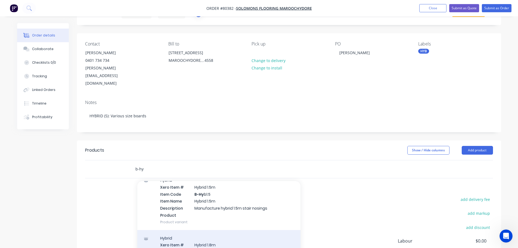
scroll to position [190, 0]
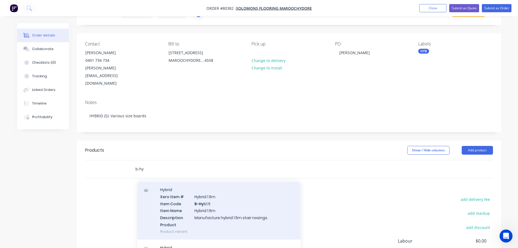
type input "b-hy"
click at [224, 195] on div "Hybrid Xero Item # Hybrid 1.5m Item Code B-Hy b1.5 Item Name Hybrid 1.5m Descri…" at bounding box center [218, 210] width 163 height 58
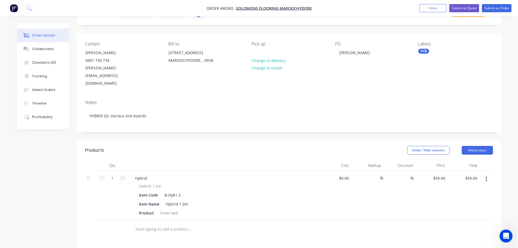
click at [170, 223] on input "text" at bounding box center [189, 228] width 109 height 11
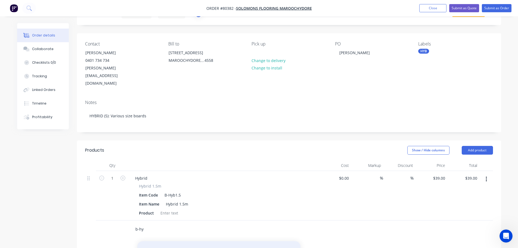
scroll to position [27, 0]
type input "b-hy"
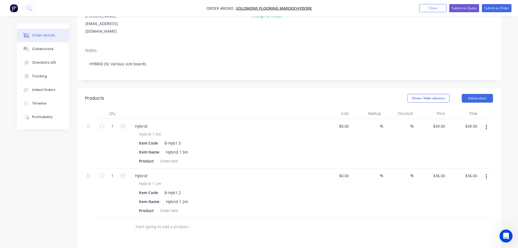
scroll to position [82, 0]
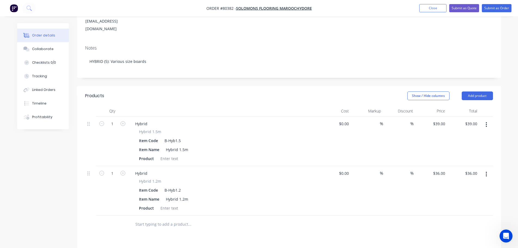
click at [158, 218] on input "text" at bounding box center [189, 223] width 109 height 11
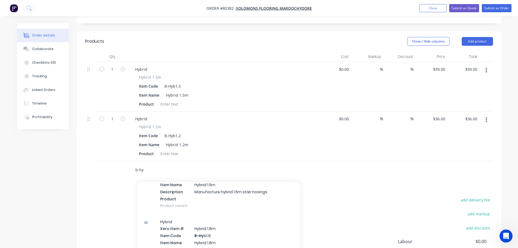
scroll to position [245, 0]
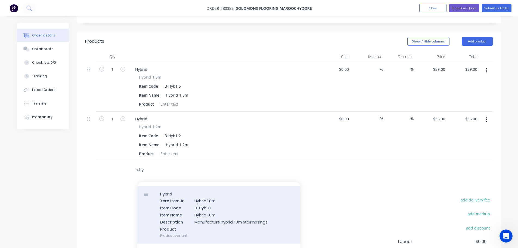
type input "b-hy"
click at [196, 193] on div "Hybrid Xero Item # Hybrid 1.8m Item Code B-Hy b1.8 Item Name Hybrid 1.8m Descri…" at bounding box center [218, 215] width 163 height 58
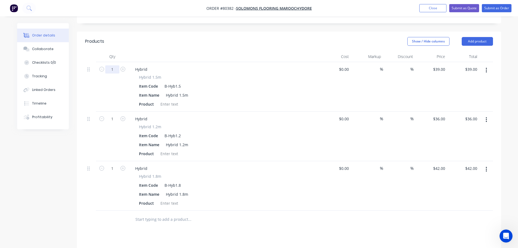
click at [113, 65] on input "1" at bounding box center [112, 69] width 14 height 8
click at [113, 137] on div "1" at bounding box center [112, 135] width 33 height 49
click at [114, 73] on input "1" at bounding box center [112, 69] width 14 height 8
type input "3"
type input "$126.00"
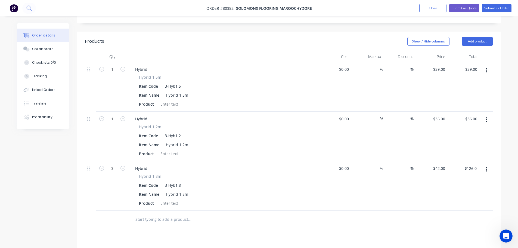
click at [222, 218] on div "Products Show / Hide columns Add product Qty Cost Markup Discount Price Total 1…" at bounding box center [289, 195] width 424 height 327
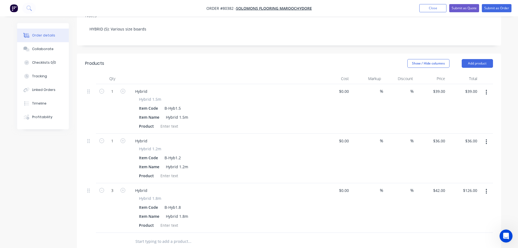
scroll to position [104, 0]
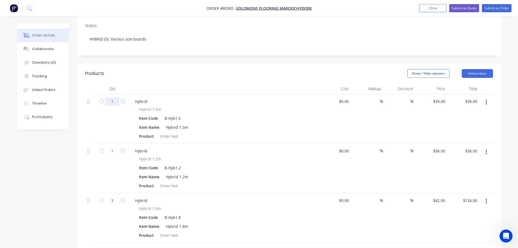
click at [115, 97] on input "1" at bounding box center [112, 101] width 14 height 8
type input "5"
type input "$195.00"
click at [120, 148] on div "1" at bounding box center [112, 167] width 33 height 49
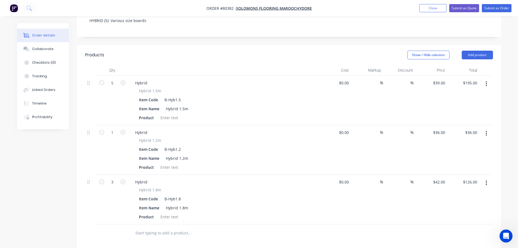
scroll to position [131, 0]
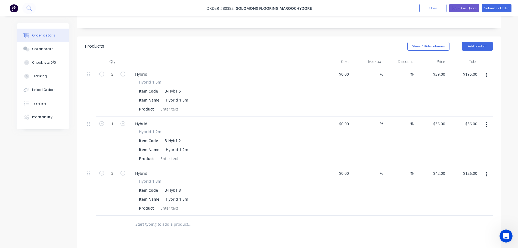
click at [485, 120] on button "button" at bounding box center [486, 125] width 13 height 10
click at [458, 167] on div "Delete" at bounding box center [467, 171] width 42 height 8
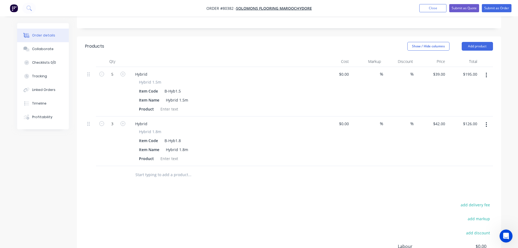
click at [487, 121] on icon "button" at bounding box center [485, 124] width 1 height 6
click at [462, 167] on div "Delete" at bounding box center [467, 171] width 42 height 8
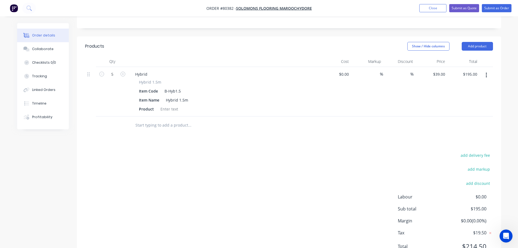
click at [159, 120] on input "text" at bounding box center [189, 125] width 109 height 11
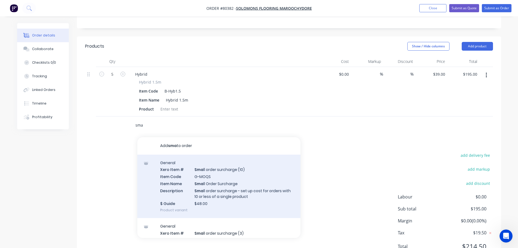
type input "sma"
click at [222, 166] on div "General Xero Item # Sma ll order surcharge (10) Item Code G-MOQS Item Name Sma …" at bounding box center [218, 186] width 163 height 64
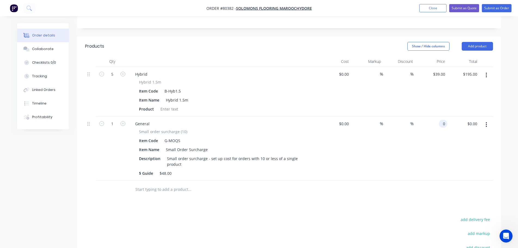
click at [442, 120] on input "0" at bounding box center [444, 124] width 6 height 8
type input "$48.00"
click at [165, 105] on div at bounding box center [169, 109] width 22 height 8
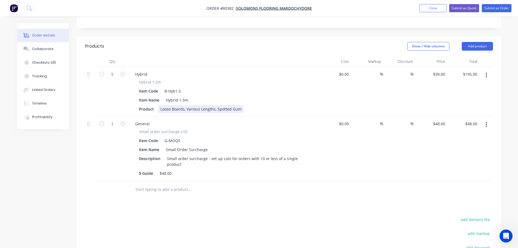
click at [214, 105] on div "Loose Boards, Various Lengths, Spotted Gum" at bounding box center [200, 109] width 85 height 8
click at [234, 105] on div "Loose Boards, Various Lengths 1620/1070/1320mm, Spotted Gum" at bounding box center [219, 109] width 122 height 8
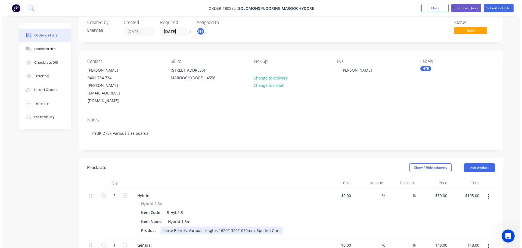
scroll to position [0, 0]
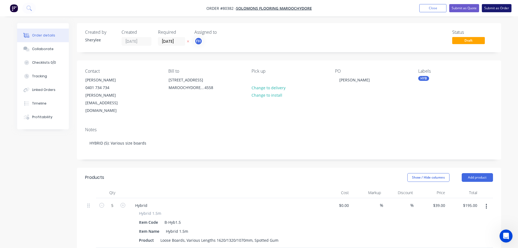
click at [496, 7] on button "Submit as Order" at bounding box center [496, 8] width 30 height 8
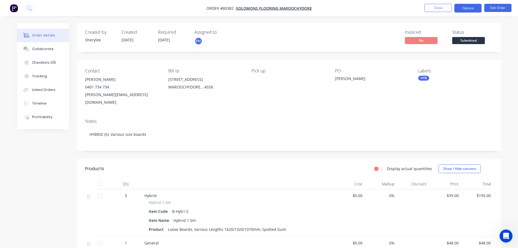
click at [473, 10] on button "Options" at bounding box center [467, 8] width 27 height 9
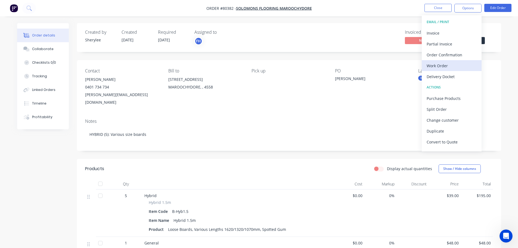
click at [448, 65] on div "Work Order" at bounding box center [451, 66] width 50 height 8
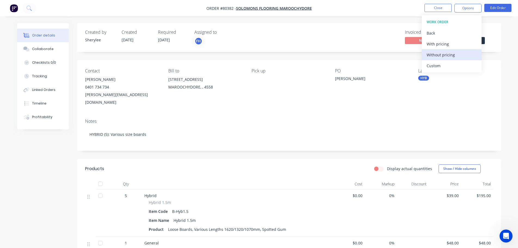
click at [446, 54] on div "Without pricing" at bounding box center [451, 55] width 50 height 8
click at [16, 8] on img "button" at bounding box center [14, 8] width 8 height 8
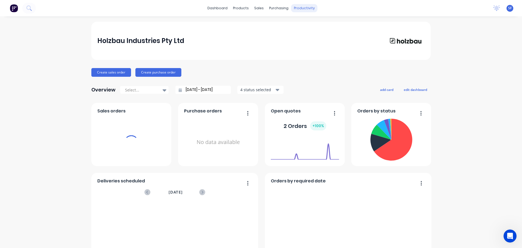
click at [300, 9] on div "productivity" at bounding box center [304, 8] width 26 height 8
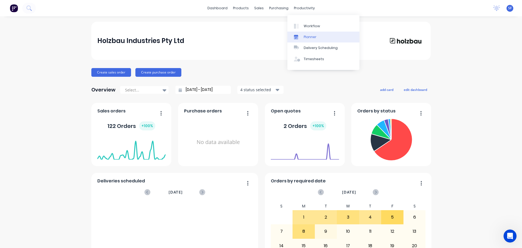
click at [312, 37] on div "Planner" at bounding box center [310, 37] width 13 height 5
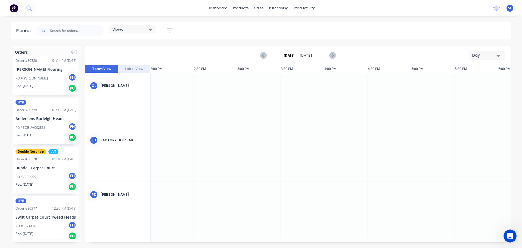
scroll to position [190, 0]
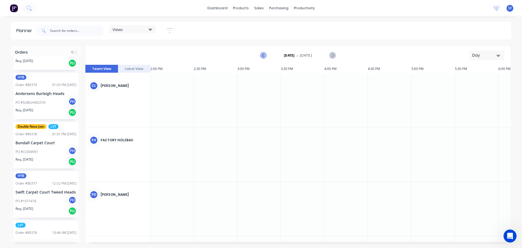
click at [261, 55] on icon "Previous page" at bounding box center [263, 55] width 7 height 7
click at [332, 55] on icon "Next page" at bounding box center [332, 55] width 2 height 4
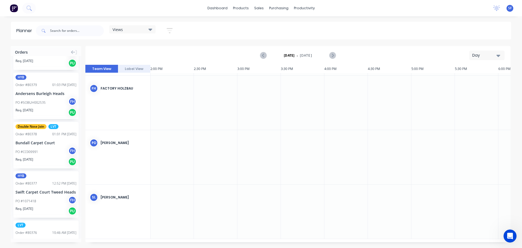
scroll to position [109, 1218]
click at [331, 54] on icon "Next page" at bounding box center [332, 55] width 7 height 7
click at [129, 66] on button "Label View" at bounding box center [134, 69] width 33 height 8
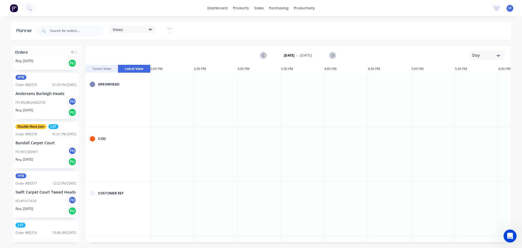
click at [103, 68] on button "Team View" at bounding box center [101, 69] width 33 height 8
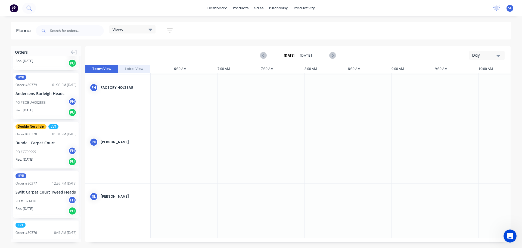
scroll to position [109, 539]
drag, startPoint x: 42, startPoint y: 147, endPoint x: 24, endPoint y: 119, distance: 33.5
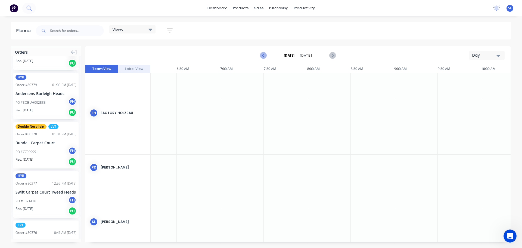
click at [263, 56] on icon "Previous page" at bounding box center [263, 55] width 2 height 4
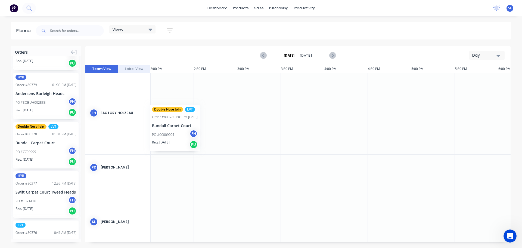
drag, startPoint x: 49, startPoint y: 145, endPoint x: 150, endPoint y: 101, distance: 110.0
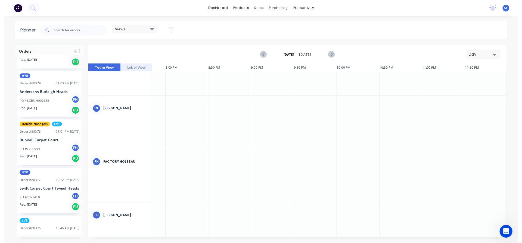
scroll to position [0, 1728]
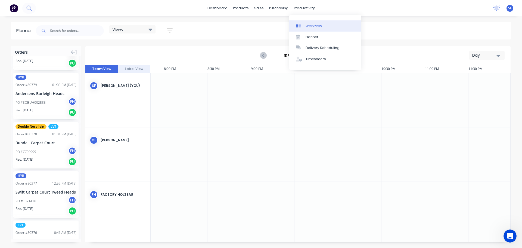
click at [312, 27] on div "Workflow" at bounding box center [313, 26] width 16 height 5
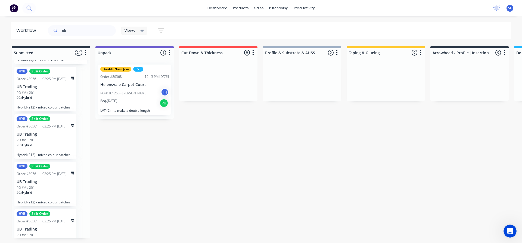
scroll to position [924, 0]
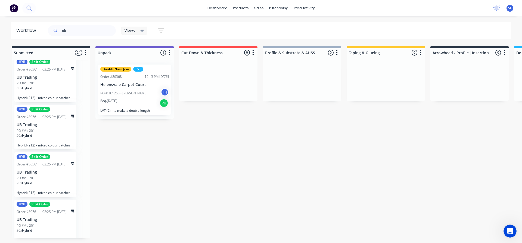
click at [54, 135] on div "20 x Hybrid" at bounding box center [46, 137] width 58 height 9
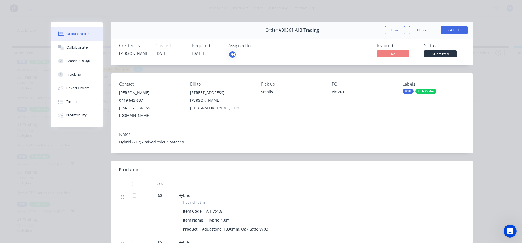
click at [121, 195] on icon at bounding box center [122, 197] width 2 height 5
click at [122, 193] on div at bounding box center [124, 196] width 7 height 7
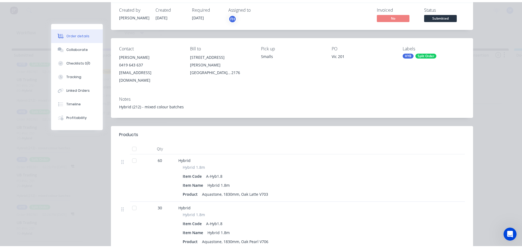
scroll to position [0, 0]
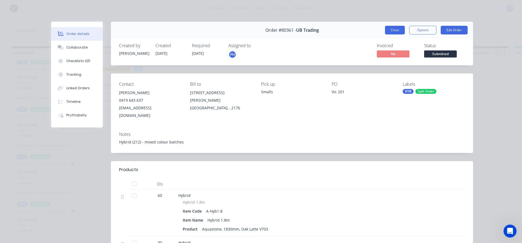
click at [390, 31] on button "Close" at bounding box center [395, 30] width 20 height 9
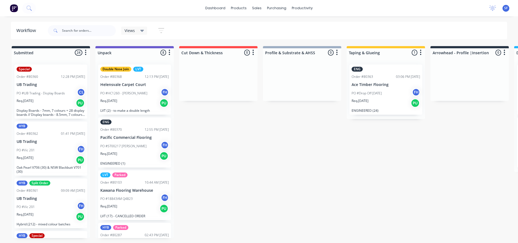
click at [144, 30] on div "Views" at bounding box center [134, 31] width 26 height 8
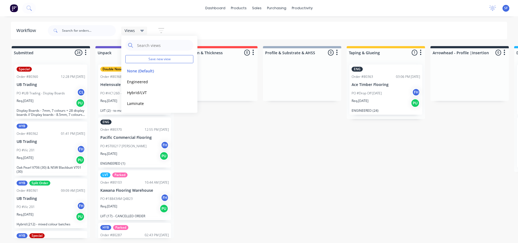
click at [160, 29] on icon "button" at bounding box center [161, 30] width 6 height 5
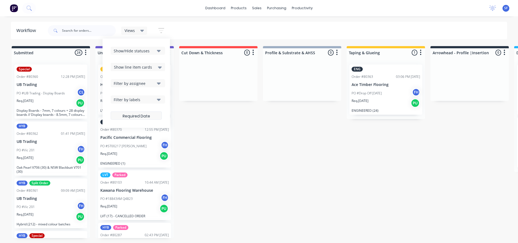
click at [142, 117] on label at bounding box center [136, 116] width 51 height 8
click at [142, 117] on input at bounding box center [136, 116] width 51 height 11
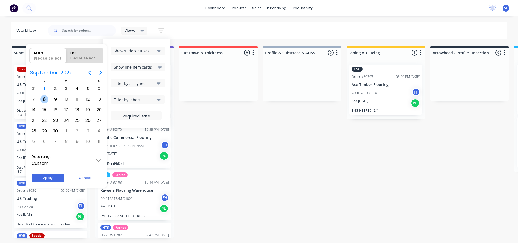
click at [48, 98] on div "8" at bounding box center [44, 99] width 8 height 8
radio input "false"
radio input "true"
click at [47, 100] on div "8" at bounding box center [44, 99] width 8 height 8
type input "08/09/25 - 08/09/25"
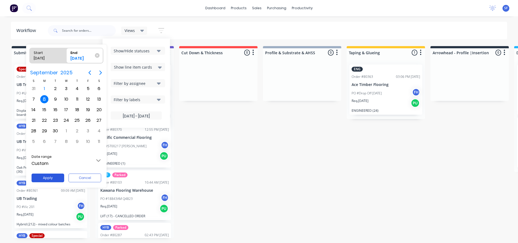
click at [49, 180] on button "Apply" at bounding box center [48, 178] width 33 height 9
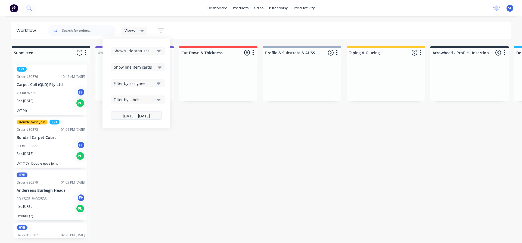
click at [137, 118] on label "08/09/25 - 08/09/25" at bounding box center [136, 116] width 51 height 8
click at [137, 118] on input "08/09/25 - 08/09/25" at bounding box center [136, 116] width 51 height 11
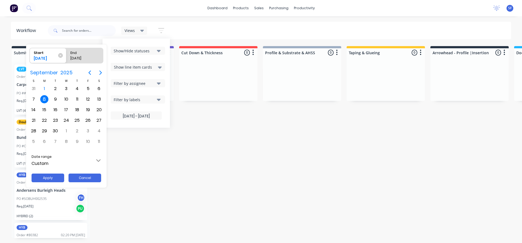
click at [79, 178] on button "Cancel" at bounding box center [84, 178] width 33 height 9
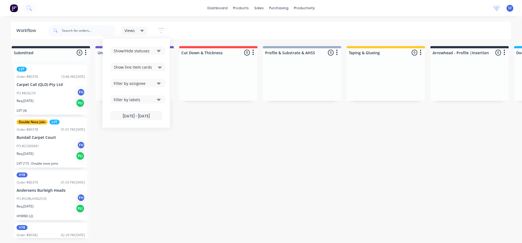
click at [127, 117] on label "08/09/25 - 08/09/25" at bounding box center [136, 116] width 51 height 8
click at [127, 117] on input "08/09/25 - 08/09/25" at bounding box center [136, 116] width 51 height 11
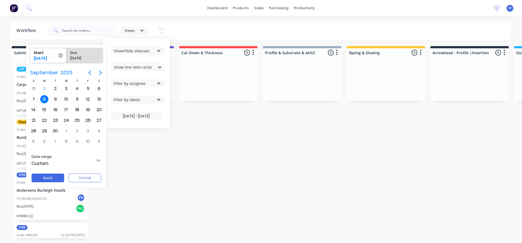
click at [61, 57] on icon at bounding box center [60, 55] width 5 height 5
click at [30, 57] on input "Start 08/09/25" at bounding box center [30, 55] width 0 height 15
click at [78, 30] on div at bounding box center [261, 122] width 609 height 330
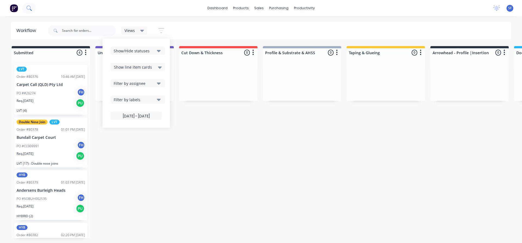
click at [31, 8] on icon at bounding box center [28, 7] width 5 height 5
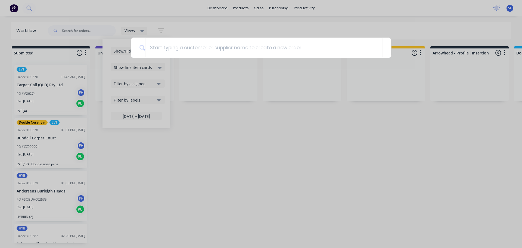
click at [33, 28] on div at bounding box center [261, 124] width 522 height 248
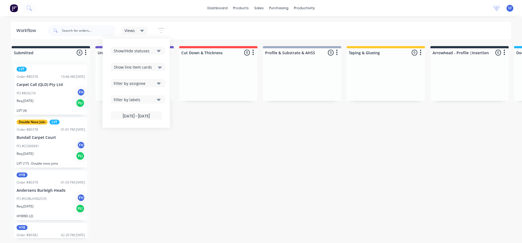
click at [33, 28] on div "Workflow" at bounding box center [27, 30] width 22 height 7
click at [137, 115] on label "08/09/25 - 08/09/25" at bounding box center [136, 116] width 51 height 8
click at [137, 115] on input "08/09/25 - 08/09/25" at bounding box center [136, 116] width 51 height 11
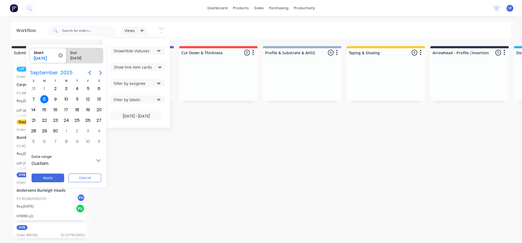
click at [61, 55] on icon at bounding box center [60, 55] width 5 height 5
click at [30, 55] on input "Start 08/09/25" at bounding box center [30, 55] width 0 height 15
click at [52, 176] on button "Apply" at bounding box center [48, 178] width 33 height 9
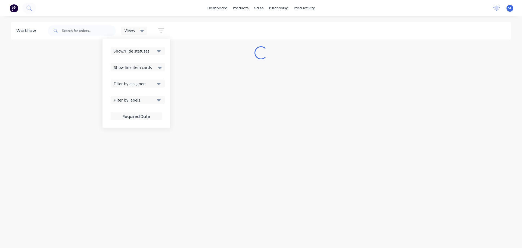
click at [139, 31] on div "Views" at bounding box center [134, 30] width 20 height 5
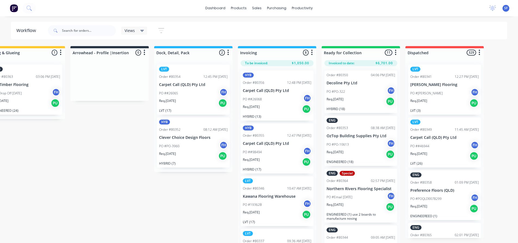
scroll to position [0, 385]
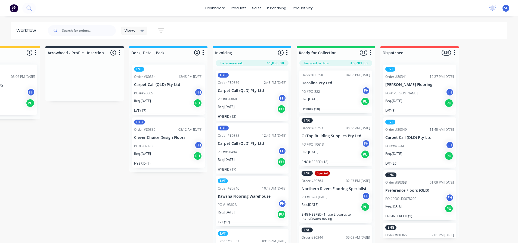
click at [171, 149] on div "PO #PO-3960 FH" at bounding box center [168, 146] width 68 height 10
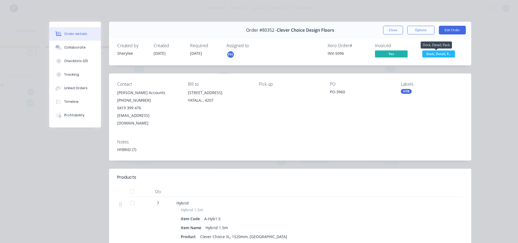
click at [439, 54] on span "Dock, Detail, P..." at bounding box center [438, 54] width 33 height 7
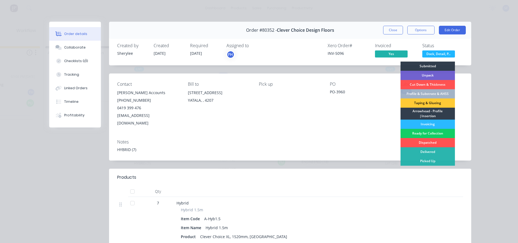
click at [430, 133] on div "Ready for Collection" at bounding box center [427, 133] width 54 height 9
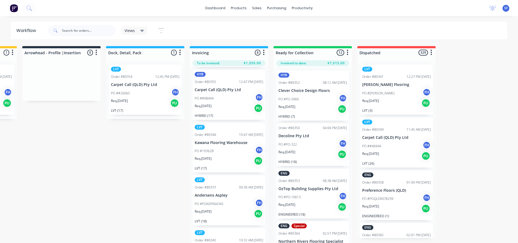
scroll to position [54, 0]
click at [228, 155] on div "PO #19362B FH" at bounding box center [229, 151] width 68 height 10
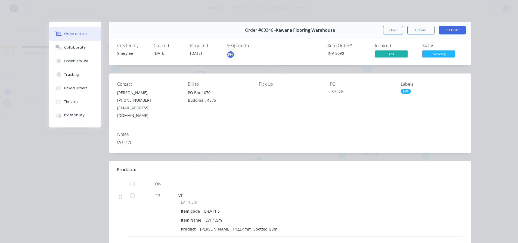
scroll to position [27, 0]
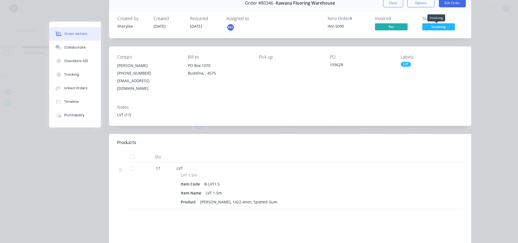
click at [440, 26] on span "Invoicing" at bounding box center [438, 26] width 33 height 7
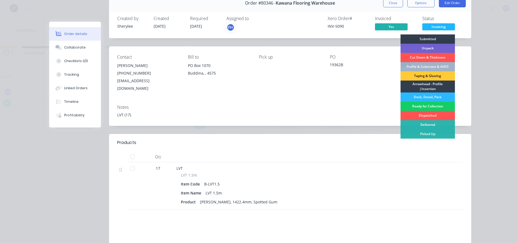
click at [426, 105] on div "Ready for Collection" at bounding box center [427, 106] width 54 height 9
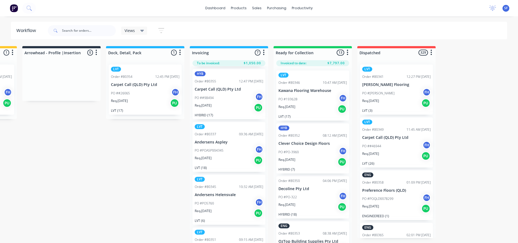
click at [228, 152] on div "PO #POASP004345 FH" at bounding box center [229, 151] width 68 height 10
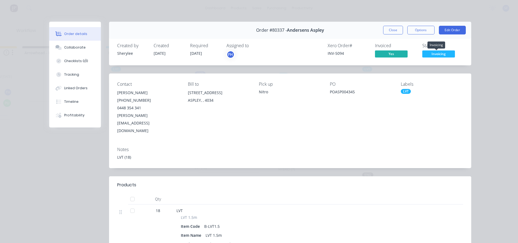
click at [446, 55] on span "Invoicing" at bounding box center [438, 54] width 33 height 7
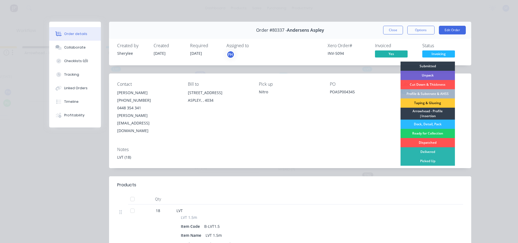
click at [420, 132] on div "Ready for Collection" at bounding box center [427, 133] width 54 height 9
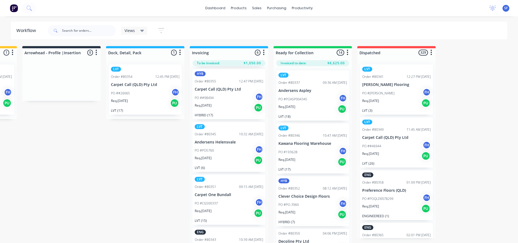
click at [241, 153] on div "PO #PO5760 FH" at bounding box center [229, 151] width 68 height 10
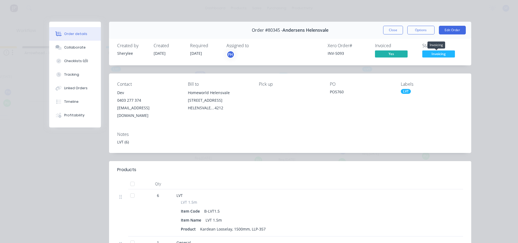
click at [430, 53] on span "Invoicing" at bounding box center [438, 54] width 33 height 7
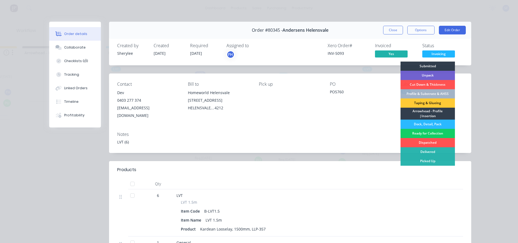
click at [424, 133] on div "Ready for Collection" at bounding box center [427, 133] width 54 height 9
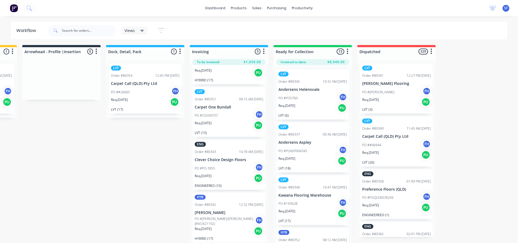
scroll to position [5, 408]
click at [236, 227] on div "Req. 26/08/25 PU" at bounding box center [229, 231] width 68 height 9
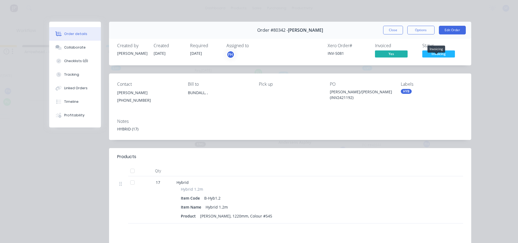
click at [447, 53] on span "Invoicing" at bounding box center [438, 54] width 33 height 7
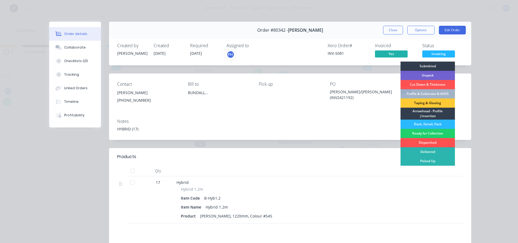
click at [426, 134] on div "Ready for Collection" at bounding box center [427, 133] width 54 height 9
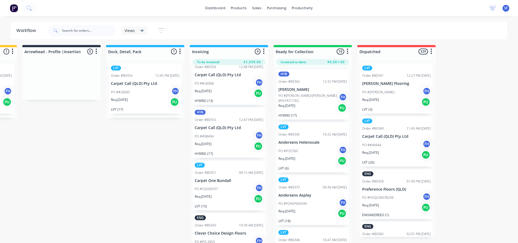
scroll to position [27, 0]
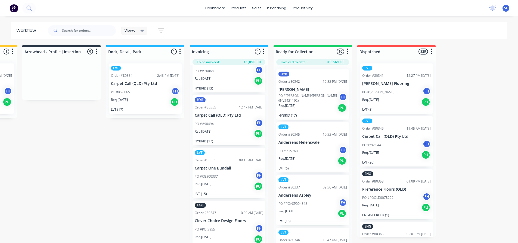
click at [240, 172] on div "PO #CG500337 FH" at bounding box center [229, 177] width 68 height 10
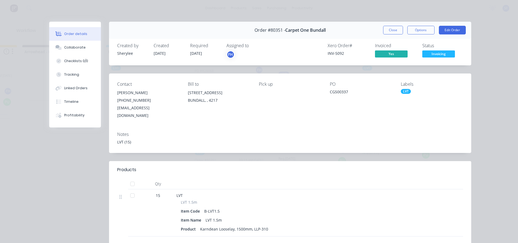
click at [443, 59] on div "Created by Sherylee Created 22/08/25 Required 28/08/25 Assigned to FH Xero Orde…" at bounding box center [290, 51] width 362 height 29
click at [440, 55] on span "Invoicing" at bounding box center [438, 54] width 33 height 7
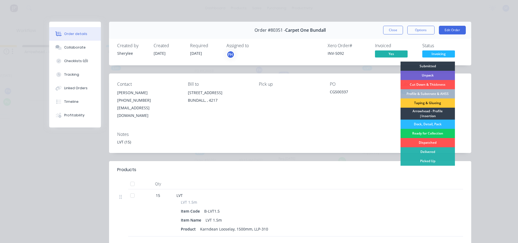
click at [433, 131] on div "Ready for Collection" at bounding box center [427, 133] width 54 height 9
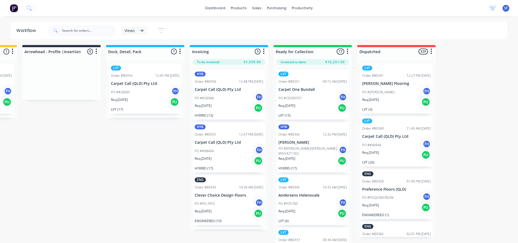
scroll to position [0, 408]
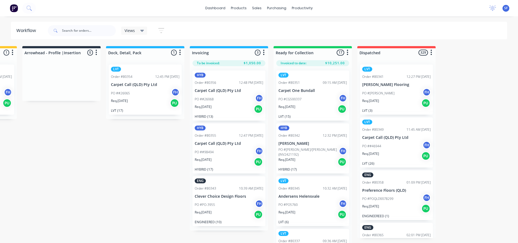
click at [242, 209] on div "PO #PO-3955 FH" at bounding box center [229, 205] width 68 height 10
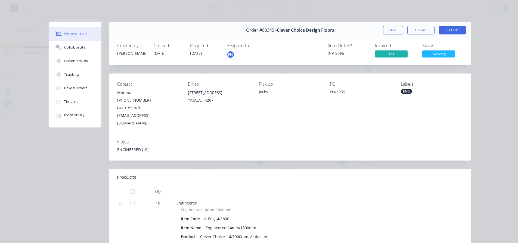
click at [432, 53] on span "Invoicing" at bounding box center [438, 54] width 33 height 7
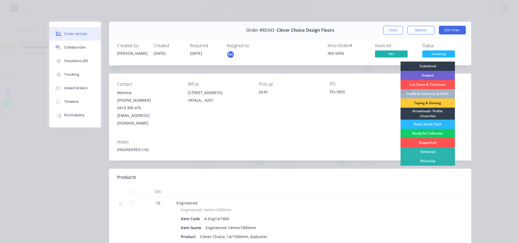
click at [424, 132] on div "Ready for Collection" at bounding box center [427, 133] width 54 height 9
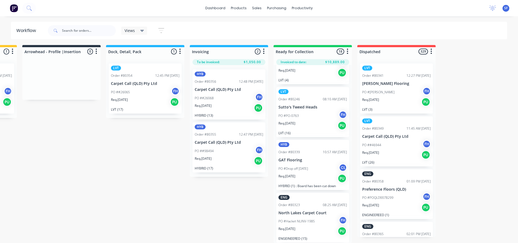
scroll to position [5, 408]
click at [28, 10] on icon at bounding box center [28, 7] width 4 height 4
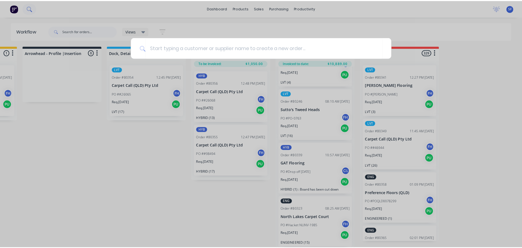
scroll to position [1, 408]
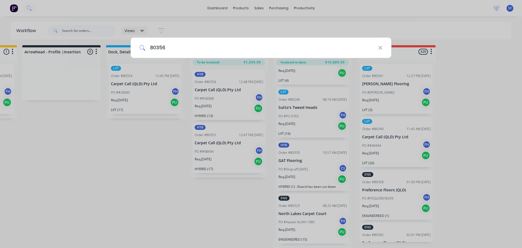
type input "80356"
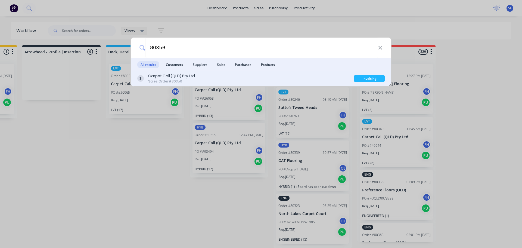
click at [194, 77] on div "Carpet Call (QLD) Pty Ltd" at bounding box center [171, 76] width 47 height 6
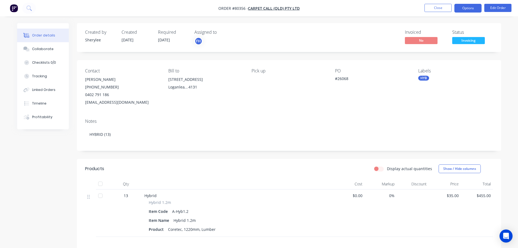
click at [476, 7] on button "Options" at bounding box center [467, 8] width 27 height 9
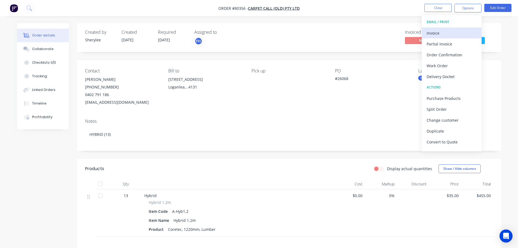
click at [443, 30] on div "Invoice" at bounding box center [451, 33] width 50 height 8
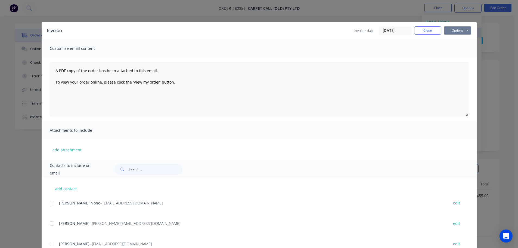
click at [444, 30] on button "Options" at bounding box center [457, 30] width 27 height 8
click at [448, 48] on button "Print" at bounding box center [461, 49] width 35 height 9
click at [437, 30] on button "Close" at bounding box center [427, 30] width 27 height 8
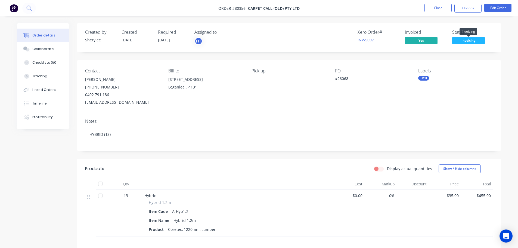
click at [460, 38] on span "Invoicing" at bounding box center [468, 40] width 33 height 7
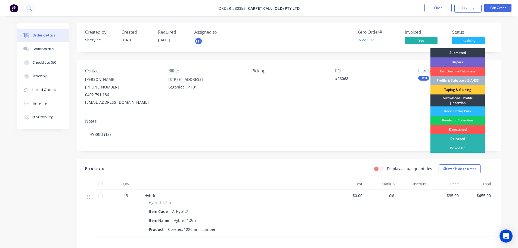
click at [456, 120] on div "Ready for Collection" at bounding box center [457, 119] width 54 height 9
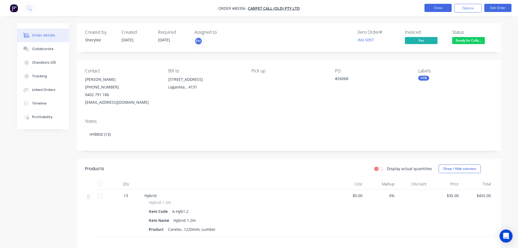
click at [441, 9] on button "Close" at bounding box center [437, 8] width 27 height 8
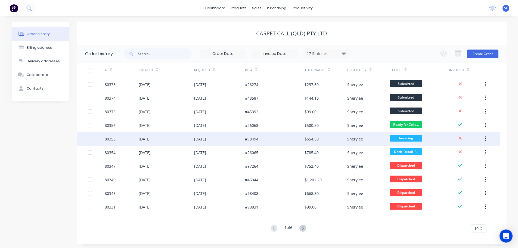
click at [110, 138] on div "80355" at bounding box center [110, 139] width 11 height 6
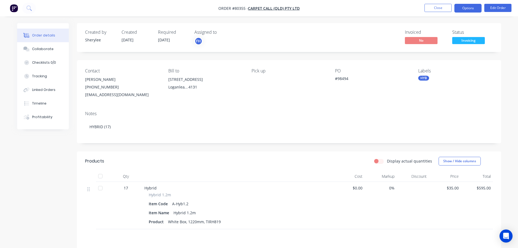
click at [470, 8] on button "Options" at bounding box center [467, 8] width 27 height 9
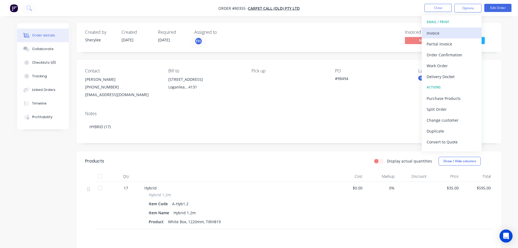
click at [440, 33] on div "Invoice" at bounding box center [451, 33] width 50 height 8
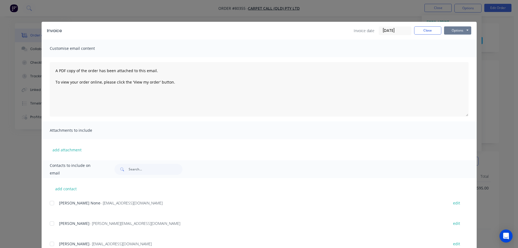
click at [453, 30] on button "Options" at bounding box center [457, 30] width 27 height 8
click at [456, 49] on button "Print" at bounding box center [461, 49] width 35 height 9
click at [424, 29] on button "Close" at bounding box center [427, 30] width 27 height 8
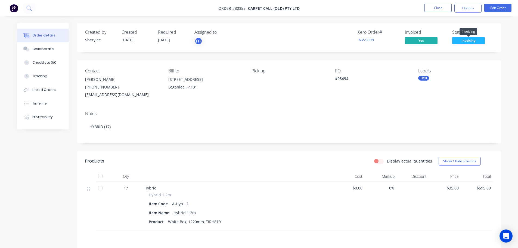
click at [461, 40] on span "Invoicing" at bounding box center [468, 40] width 33 height 7
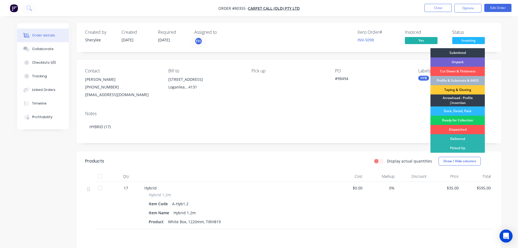
click at [462, 119] on div "Ready for Collection" at bounding box center [457, 119] width 54 height 9
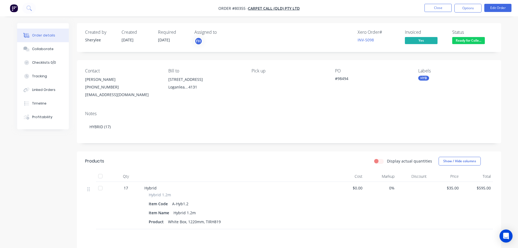
click at [438, 3] on nav "Order #80355 - Carpet Call (QLD) Pty Ltd Close Options Edit Order" at bounding box center [259, 8] width 518 height 16
click at [438, 7] on button "Close" at bounding box center [437, 8] width 27 height 8
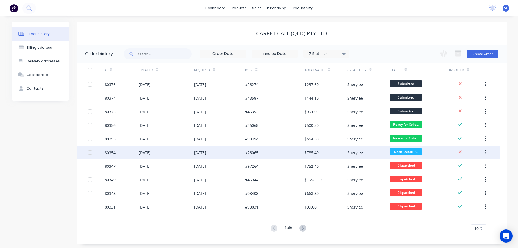
click at [110, 153] on div "80354" at bounding box center [110, 152] width 11 height 6
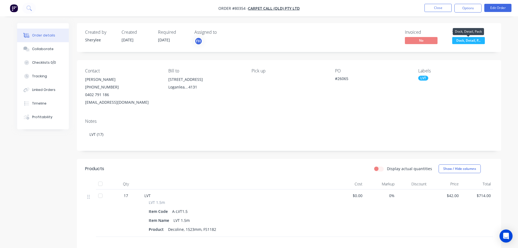
click at [475, 38] on span "Dock, Detail, P..." at bounding box center [468, 40] width 33 height 7
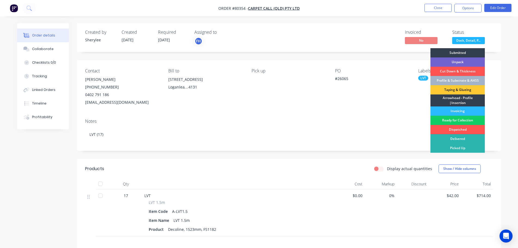
click at [465, 119] on div "Ready for Collection" at bounding box center [457, 119] width 54 height 9
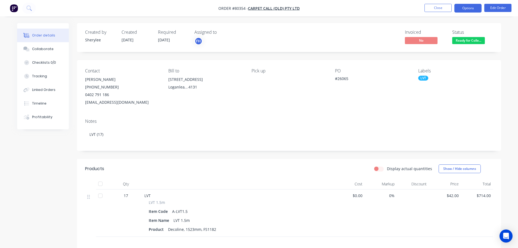
click at [467, 8] on button "Options" at bounding box center [467, 8] width 27 height 9
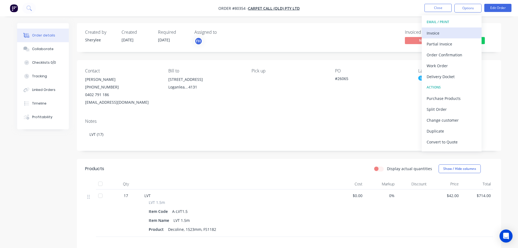
click at [445, 34] on div "Invoice" at bounding box center [451, 33] width 50 height 8
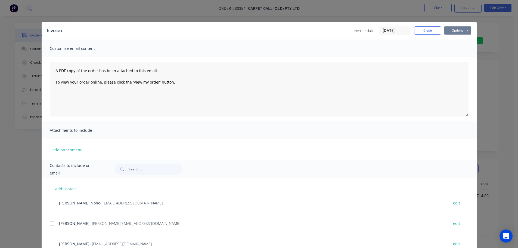
click at [448, 30] on button "Options" at bounding box center [457, 30] width 27 height 8
click at [456, 48] on button "Print" at bounding box center [461, 49] width 35 height 9
click at [422, 32] on button "Close" at bounding box center [427, 30] width 27 height 8
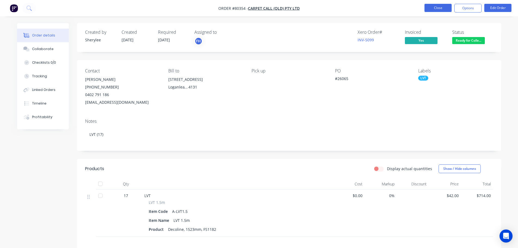
click at [432, 5] on button "Close" at bounding box center [437, 8] width 27 height 8
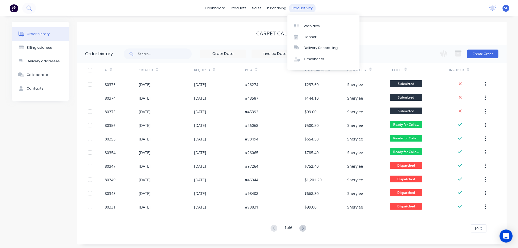
click at [297, 9] on div "productivity" at bounding box center [302, 8] width 26 height 8
click at [309, 26] on div "Workflow" at bounding box center [312, 26] width 16 height 5
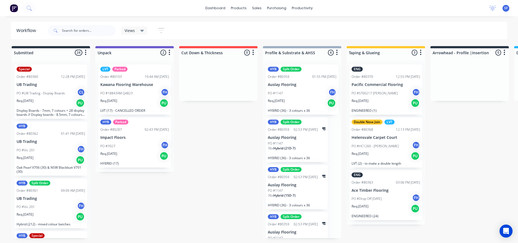
click at [307, 146] on div "36 x Hybrid (21D-7)" at bounding box center [297, 150] width 58 height 9
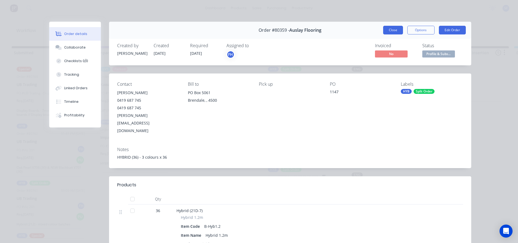
click at [390, 28] on button "Close" at bounding box center [393, 30] width 20 height 9
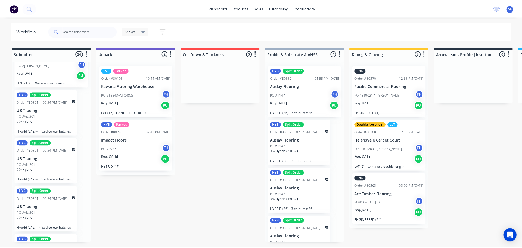
scroll to position [897, 0]
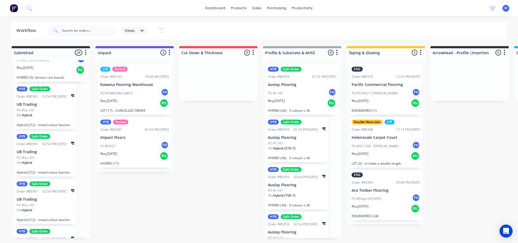
click at [63, 105] on p "UB Trading" at bounding box center [46, 104] width 58 height 5
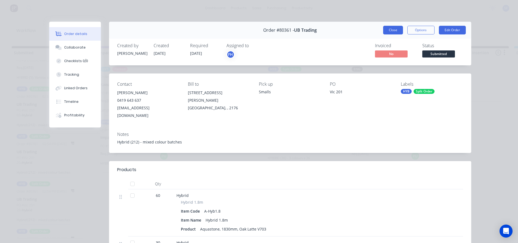
click at [393, 31] on button "Close" at bounding box center [393, 30] width 20 height 9
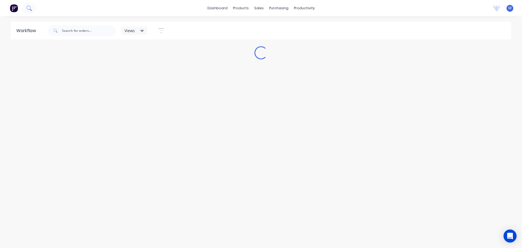
click at [33, 8] on button at bounding box center [29, 8] width 14 height 11
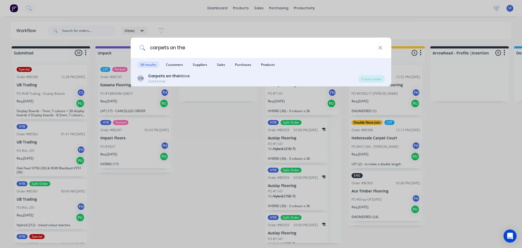
type input "carpets on the"
click at [162, 77] on b "Carpets on the" at bounding box center [163, 75] width 31 height 5
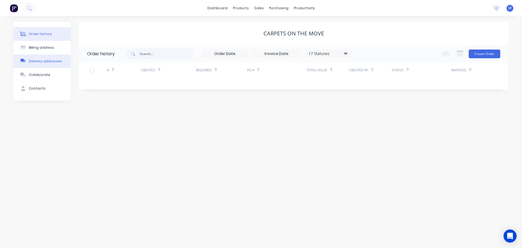
click at [47, 62] on div "Delivery addresses" at bounding box center [45, 61] width 33 height 5
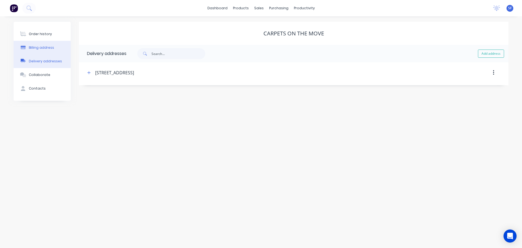
click at [48, 49] on div "Billing address" at bounding box center [41, 47] width 25 height 5
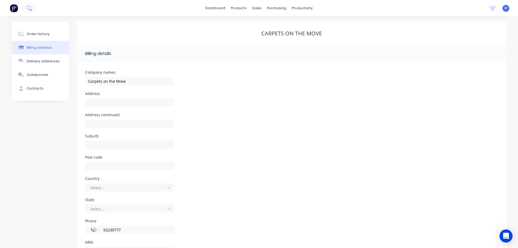
click at [26, 8] on button at bounding box center [29, 8] width 14 height 11
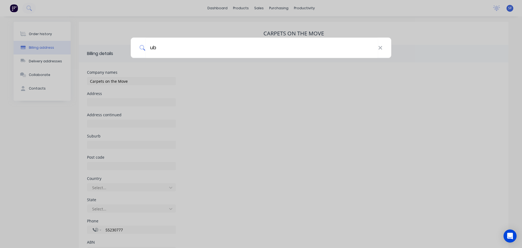
type input "ub"
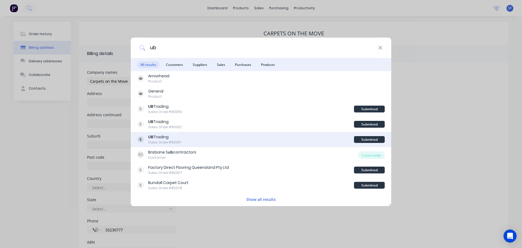
click at [181, 135] on div "UB Trading Sales Order #80361" at bounding box center [245, 139] width 217 height 11
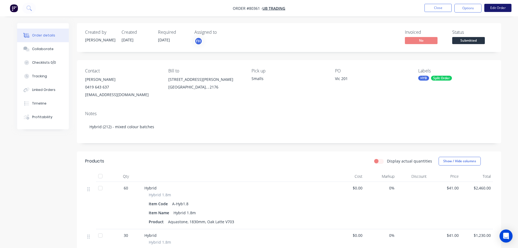
click at [493, 7] on button "Edit Order" at bounding box center [497, 8] width 27 height 8
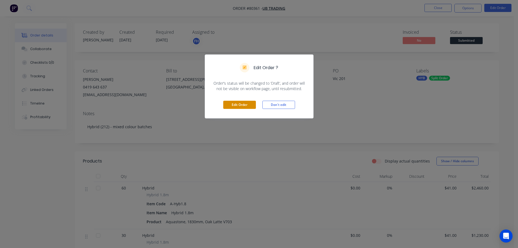
click at [238, 106] on button "Edit Order" at bounding box center [239, 105] width 33 height 8
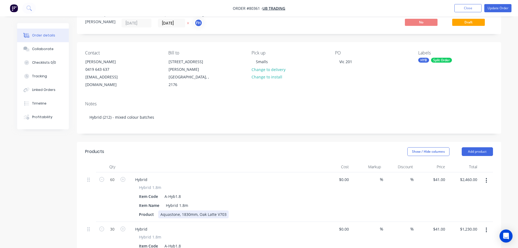
scroll to position [54, 0]
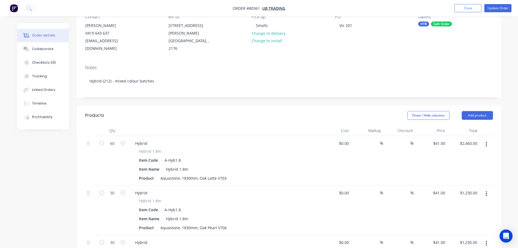
click at [152, 139] on div "Hybrid" at bounding box center [224, 143] width 186 height 8
click at [146, 139] on div "Hybrid" at bounding box center [141, 143] width 21 height 8
click at [150, 189] on div "Hybrid" at bounding box center [141, 193] width 21 height 8
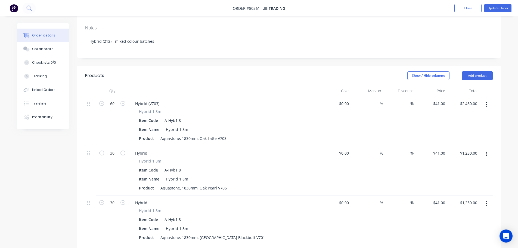
scroll to position [81, 0]
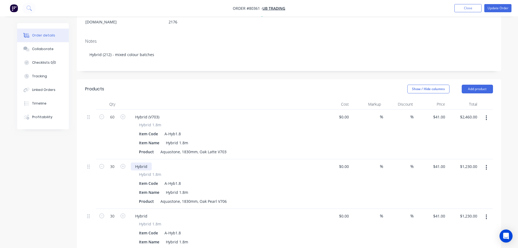
click at [147, 162] on div "Hybrid" at bounding box center [141, 166] width 21 height 8
click at [149, 212] on div "Hybrid" at bounding box center [141, 216] width 21 height 8
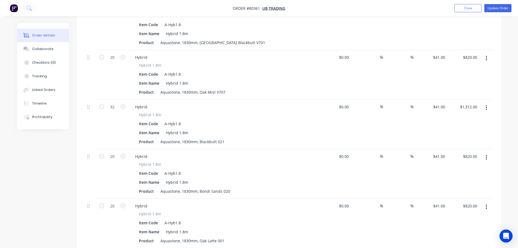
scroll to position [297, 0]
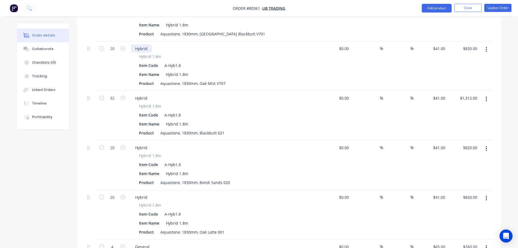
click at [150, 45] on div "Hybrid" at bounding box center [141, 49] width 21 height 8
click at [148, 94] on div "Hybrid" at bounding box center [141, 98] width 21 height 8
click at [149, 143] on div "Hybrid" at bounding box center [141, 147] width 21 height 8
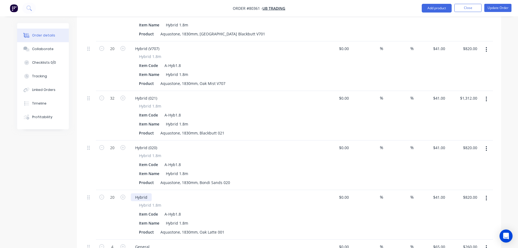
click at [148, 193] on div "Hybrid" at bounding box center [141, 197] width 21 height 8
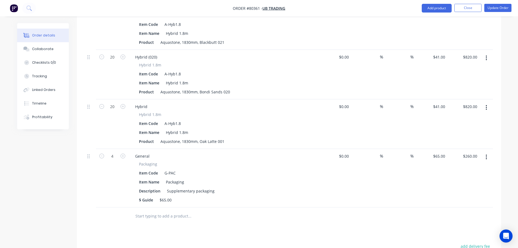
scroll to position [387, 0]
click at [152, 103] on div "Hybrid" at bounding box center [224, 107] width 186 height 8
click at [149, 103] on div "Hybrid" at bounding box center [141, 107] width 21 height 8
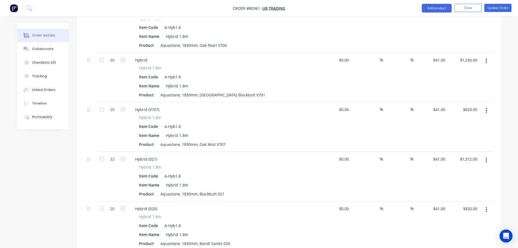
scroll to position [224, 0]
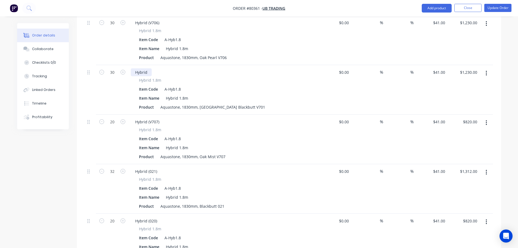
click at [151, 68] on div "Hybrid" at bounding box center [141, 72] width 21 height 8
click at [149, 68] on div "Hybrid" at bounding box center [141, 72] width 21 height 8
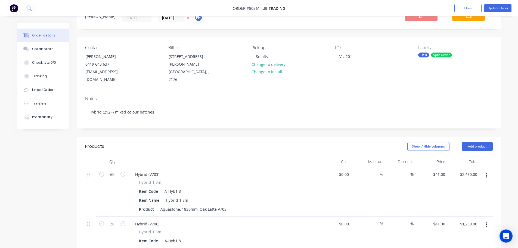
scroll to position [7, 0]
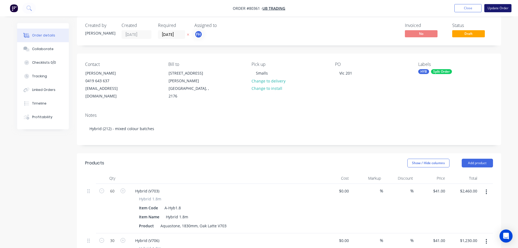
click at [498, 6] on button "Update Order" at bounding box center [497, 8] width 27 height 8
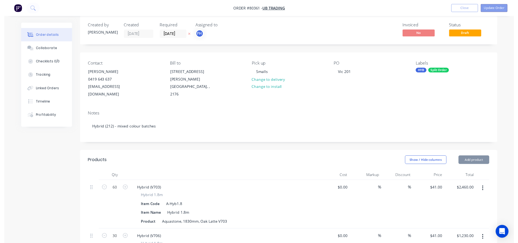
scroll to position [0, 0]
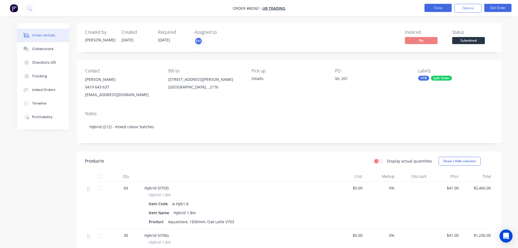
click at [443, 7] on button "Close" at bounding box center [437, 8] width 27 height 8
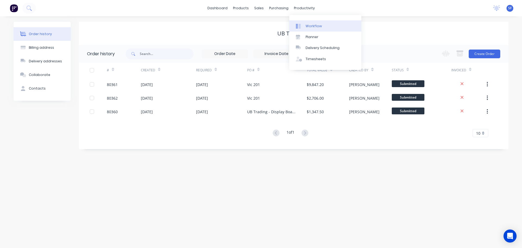
click at [309, 26] on div "Workflow" at bounding box center [313, 26] width 16 height 5
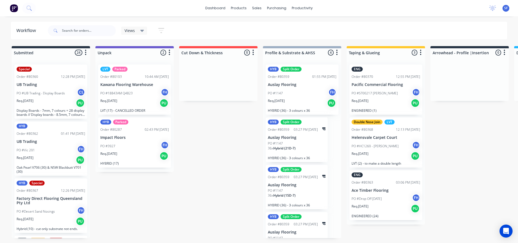
click at [59, 155] on div "PO #Vic 201 FH" at bounding box center [51, 150] width 68 height 10
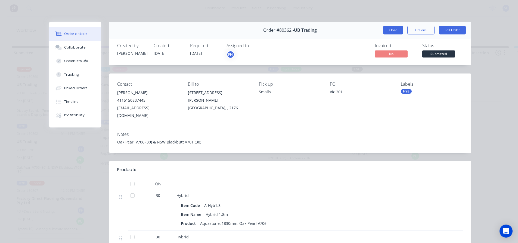
click at [391, 32] on button "Close" at bounding box center [393, 30] width 20 height 9
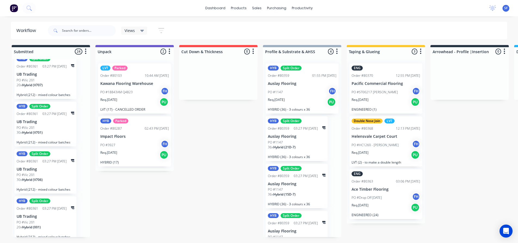
scroll to position [1018, 0]
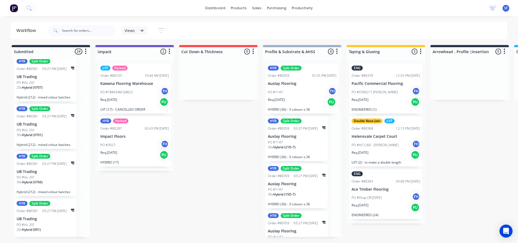
click at [62, 133] on div "30 x Hybrid (V701)" at bounding box center [46, 137] width 58 height 9
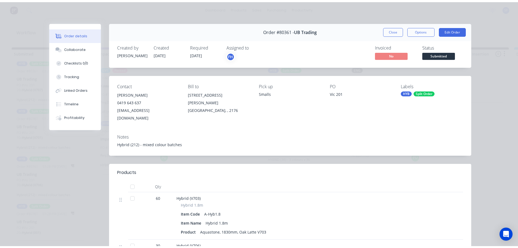
scroll to position [0, 0]
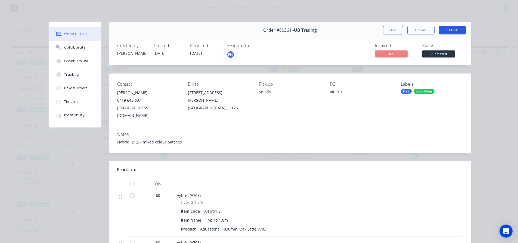
click at [451, 30] on button "Edit Order" at bounding box center [452, 30] width 27 height 9
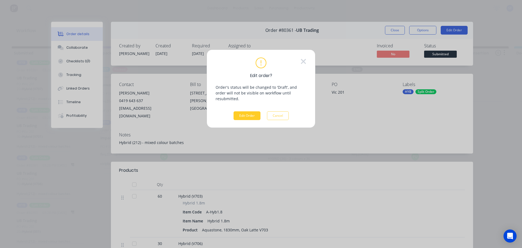
click at [244, 111] on button "Edit Order" at bounding box center [246, 115] width 27 height 9
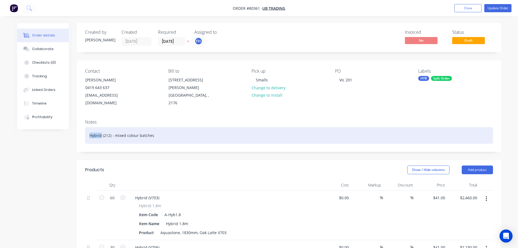
drag, startPoint x: 101, startPoint y: 127, endPoint x: 89, endPoint y: 127, distance: 12.0
click at [89, 127] on div "Hybrid (212) - mixed colour batches" at bounding box center [289, 135] width 408 height 17
click at [116, 127] on div "HYBRID (212) - mixed colour batches" at bounding box center [289, 135] width 408 height 17
click at [118, 128] on div "HYBRID (212) - mixed colour batches" at bounding box center [289, 135] width 408 height 17
click at [140, 127] on div "HYBRID (212) - mixed colour batches" at bounding box center [289, 135] width 408 height 17
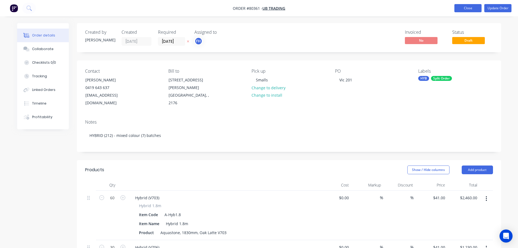
click at [469, 9] on button "Close" at bounding box center [467, 8] width 27 height 8
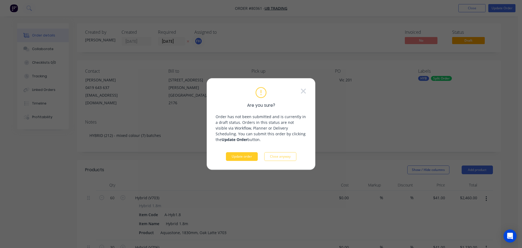
click at [245, 157] on button "Update order" at bounding box center [242, 156] width 32 height 9
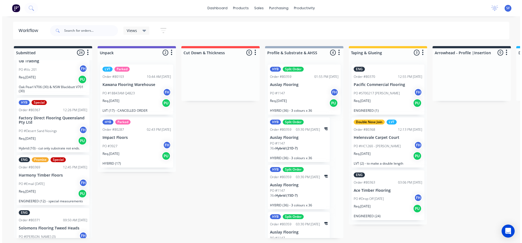
scroll to position [82, 0]
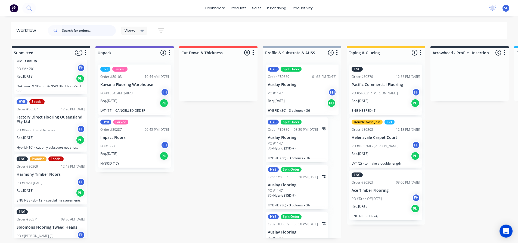
click at [71, 31] on input "text" at bounding box center [89, 30] width 54 height 11
type input "UB"
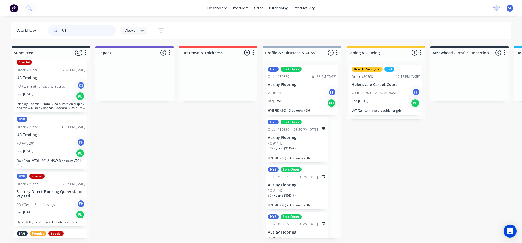
scroll to position [0, 0]
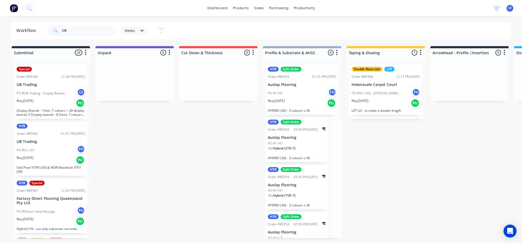
click at [57, 144] on div "HYB Order #80362 01:41 PM [DATE] UB Trading PO #Vic 201 FH Req. [DATE] PU Oak P…" at bounding box center [50, 149] width 73 height 54
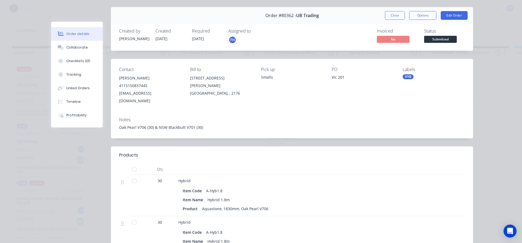
scroll to position [27, 0]
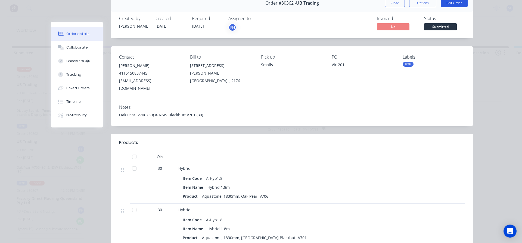
click at [459, 4] on button "Edit Order" at bounding box center [453, 3] width 27 height 9
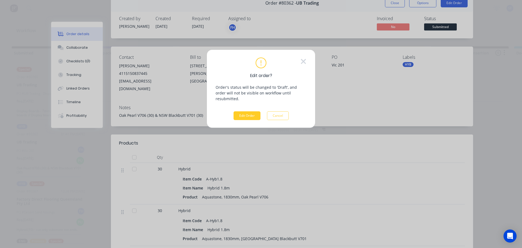
click at [248, 111] on button "Edit Order" at bounding box center [246, 115] width 27 height 9
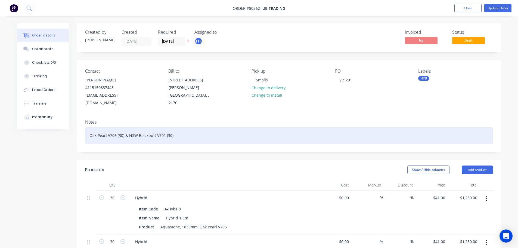
click at [90, 127] on div "Oak Pearl V706 (30) & NSW Blackbutt V701 (30)" at bounding box center [289, 135] width 408 height 17
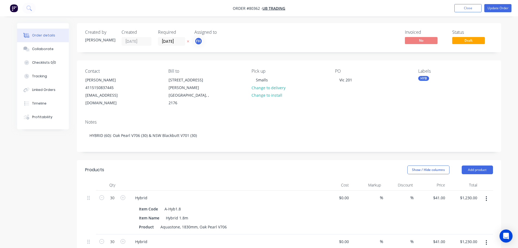
click at [152, 193] on div "Hybrid" at bounding box center [224, 197] width 186 height 8
click at [148, 193] on div "Hybrid" at bounding box center [141, 197] width 21 height 8
click at [150, 193] on div "Hybrid (v706)" at bounding box center [147, 197] width 33 height 8
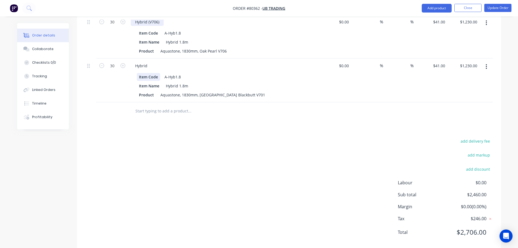
scroll to position [179, 0]
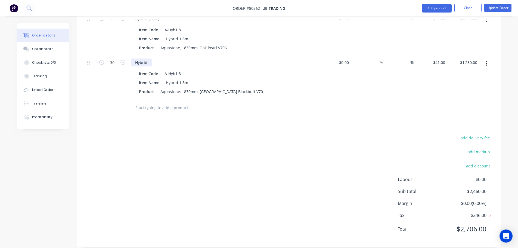
click at [149, 58] on div "Hybrid" at bounding box center [141, 62] width 21 height 8
click at [148, 58] on div "Hybrid" at bounding box center [141, 62] width 21 height 8
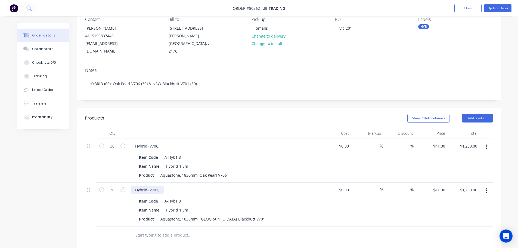
scroll to position [43, 0]
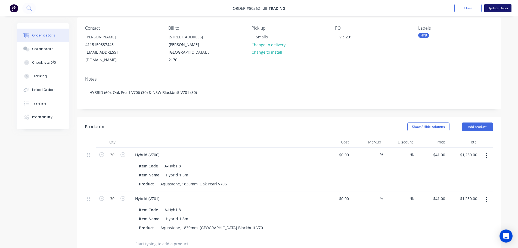
click at [498, 9] on button "Update Order" at bounding box center [497, 8] width 27 height 8
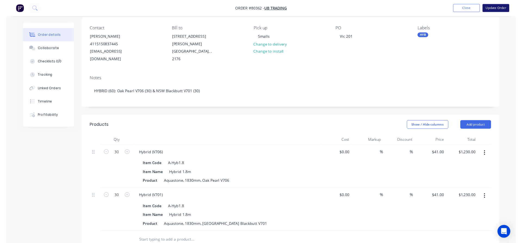
scroll to position [0, 0]
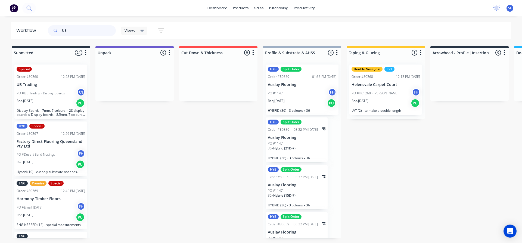
click at [79, 26] on input "UB" at bounding box center [89, 30] width 54 height 11
click at [58, 28] on span at bounding box center [55, 30] width 14 height 11
click at [54, 29] on icon at bounding box center [56, 31] width 4 height 4
click at [45, 101] on div "Req. [DATE] PU" at bounding box center [51, 103] width 68 height 9
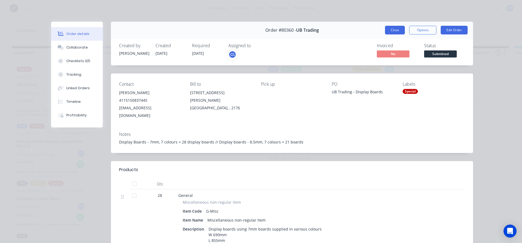
click at [392, 30] on button "Close" at bounding box center [395, 30] width 20 height 9
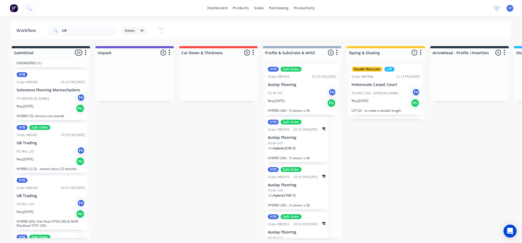
scroll to position [734, 0]
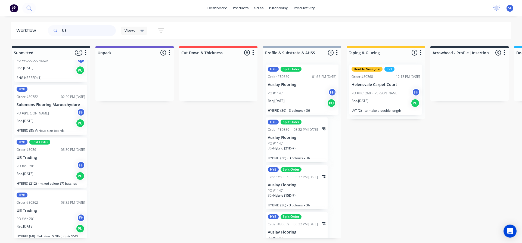
click at [70, 29] on input "UB" at bounding box center [89, 30] width 54 height 11
type input "U"
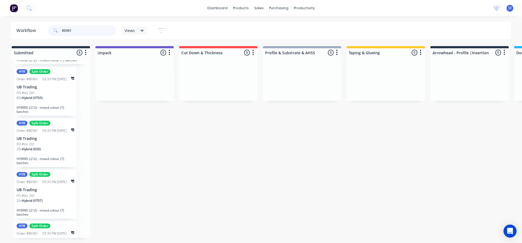
scroll to position [0, 0]
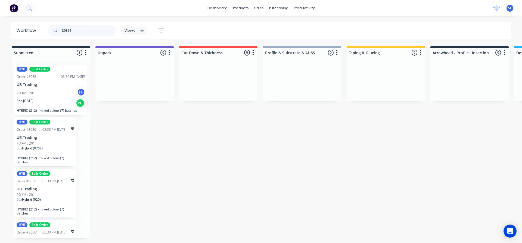
drag, startPoint x: 73, startPoint y: 30, endPoint x: 57, endPoint y: 32, distance: 16.6
click at [57, 32] on div "80361" at bounding box center [82, 30] width 68 height 11
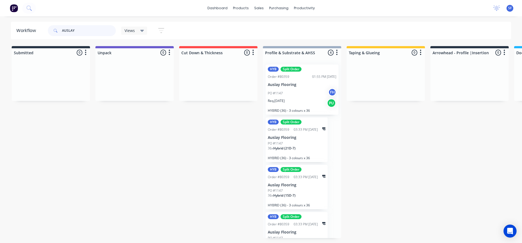
scroll to position [19, 0]
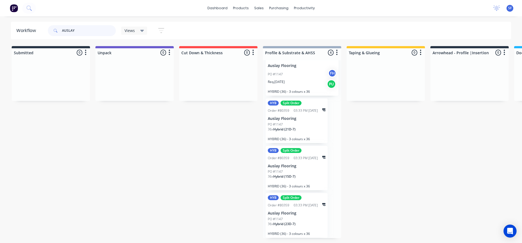
type input "AUSLAY"
click at [309, 77] on div "PO #1147 FH" at bounding box center [302, 74] width 68 height 10
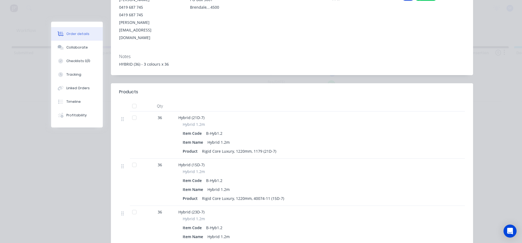
scroll to position [120, 0]
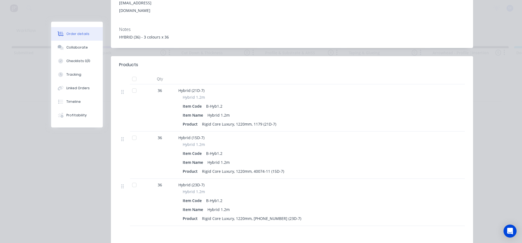
click at [131, 34] on div "HYBRID (36) - 3 colours x 36" at bounding box center [292, 37] width 346 height 6
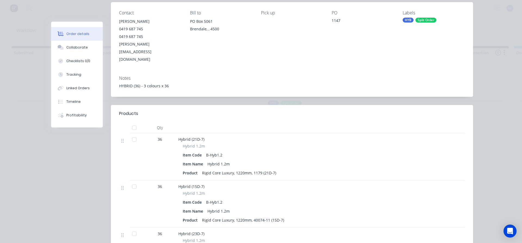
scroll to position [0, 0]
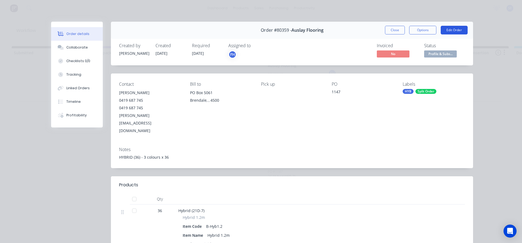
click at [451, 27] on button "Edit Order" at bounding box center [453, 30] width 27 height 9
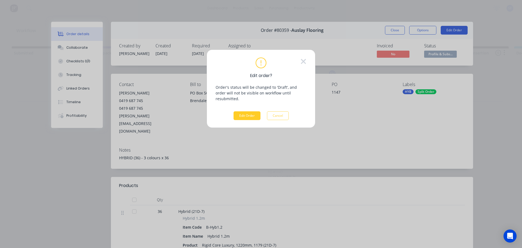
click at [245, 111] on button "Edit Order" at bounding box center [246, 115] width 27 height 9
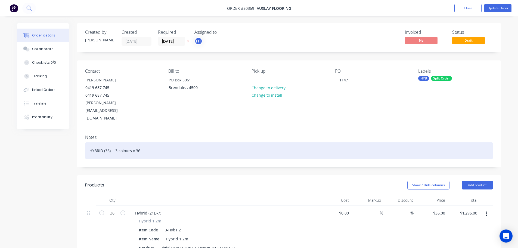
click at [110, 142] on div "HYBRID (36) - 3 colours x 36" at bounding box center [289, 150] width 408 height 17
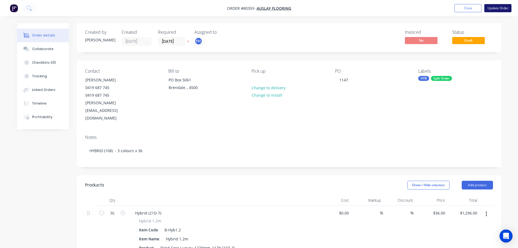
click at [500, 6] on button "Update Order" at bounding box center [497, 8] width 27 height 8
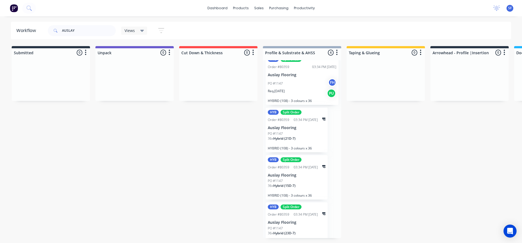
scroll to position [19, 0]
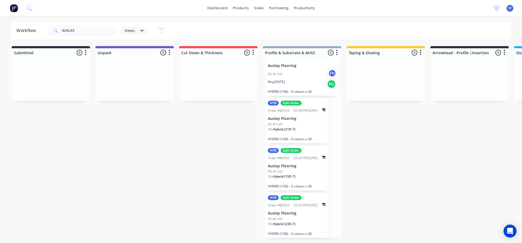
click at [309, 130] on div "36 x Hybrid (21D-7)" at bounding box center [297, 131] width 58 height 9
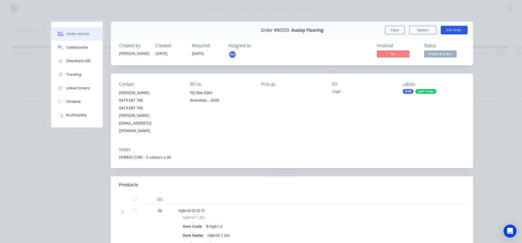
click at [449, 28] on button "Edit Order" at bounding box center [453, 30] width 27 height 9
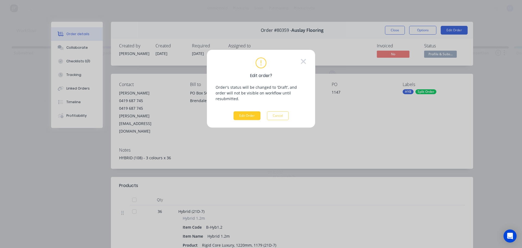
click at [250, 111] on button "Edit Order" at bounding box center [246, 115] width 27 height 9
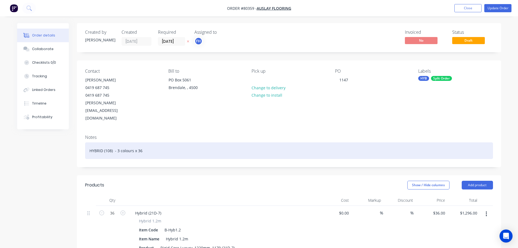
click at [120, 142] on div "HYBRID (108) - 3 colours x 36" at bounding box center [289, 150] width 408 height 17
drag, startPoint x: 149, startPoint y: 134, endPoint x: 156, endPoint y: 130, distance: 8.5
click at [149, 142] on div "HYBRID (108) - mixed colour (3) Batches = 36" at bounding box center [289, 150] width 408 height 17
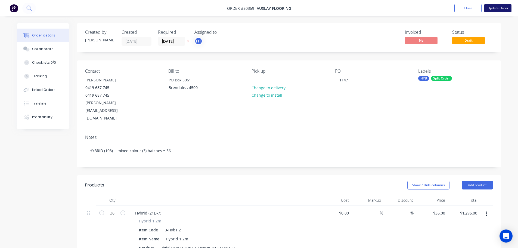
click at [502, 8] on button "Update Order" at bounding box center [497, 8] width 27 height 8
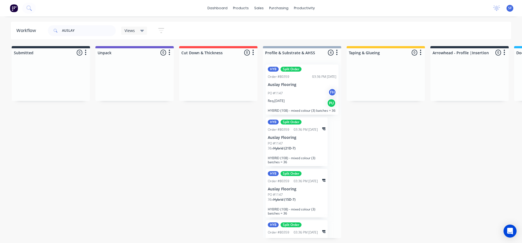
click at [300, 160] on div "HYB Split Order Order #80359 03:36 PM [DATE] Auslay Flooring PO #1147 36 x Hybr…" at bounding box center [296, 142] width 62 height 49
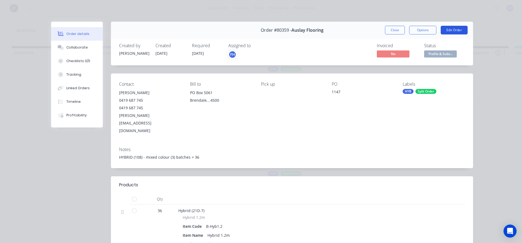
click at [455, 31] on button "Edit Order" at bounding box center [453, 30] width 27 height 9
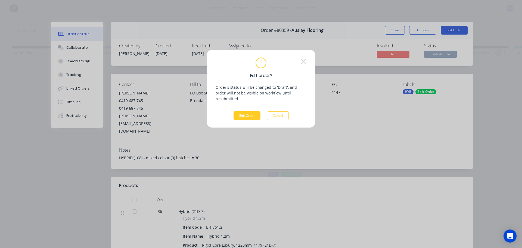
click at [254, 111] on button "Edit Order" at bounding box center [246, 115] width 27 height 9
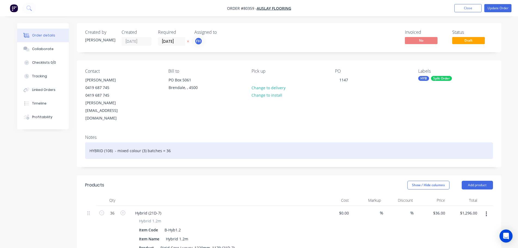
click at [111, 142] on div "HYBRID (108) - mixed colour (3) batches = 36" at bounding box center [289, 150] width 408 height 17
click at [167, 142] on div "HYBRID (36) - mixed colour (3) batches = 36" at bounding box center [289, 150] width 408 height 17
click at [162, 142] on div "HYBRID (36) - mixed colour (3) batches = 3 x 36 = 108" at bounding box center [289, 150] width 408 height 17
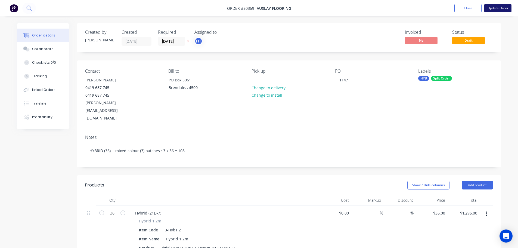
click at [500, 8] on button "Update Order" at bounding box center [497, 8] width 27 height 8
